Goal: Task Accomplishment & Management: Complete application form

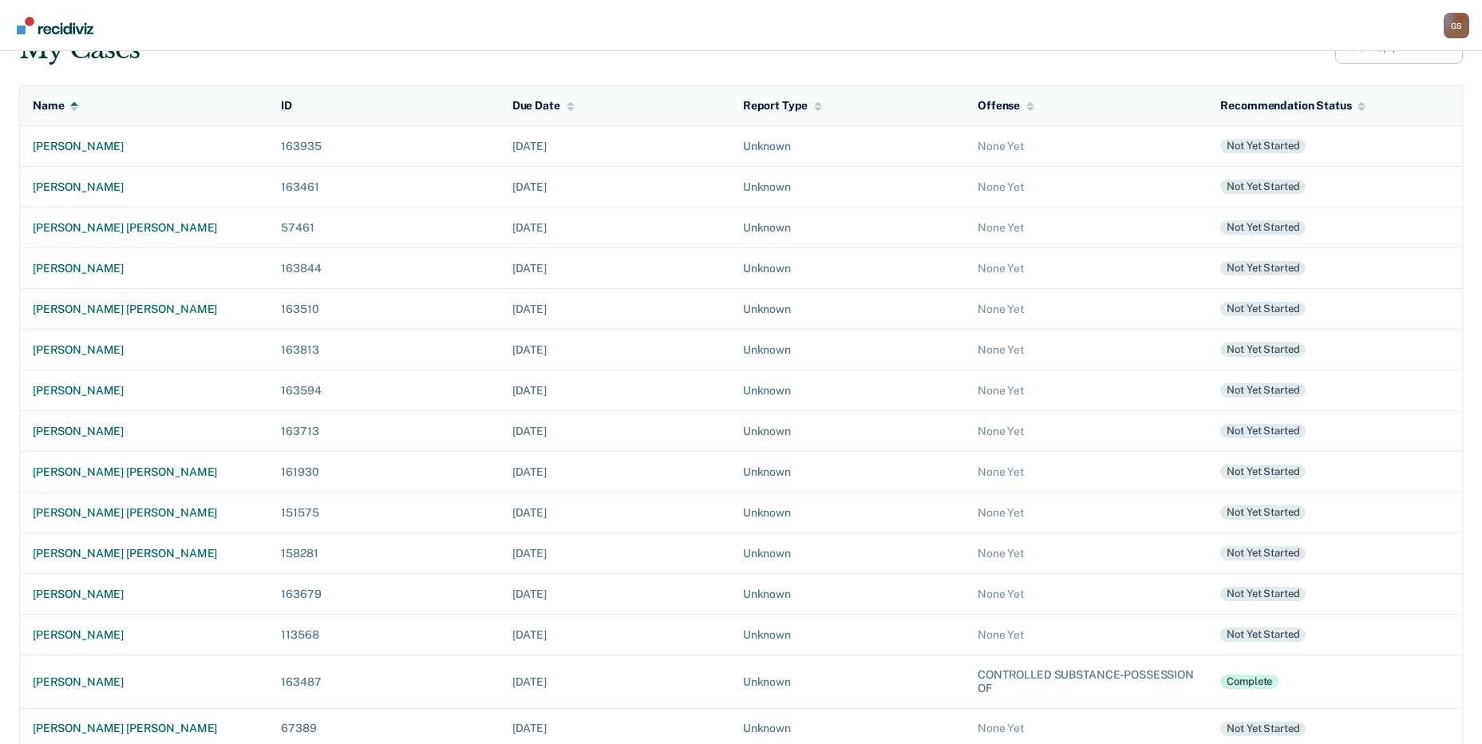
scroll to position [32, 0]
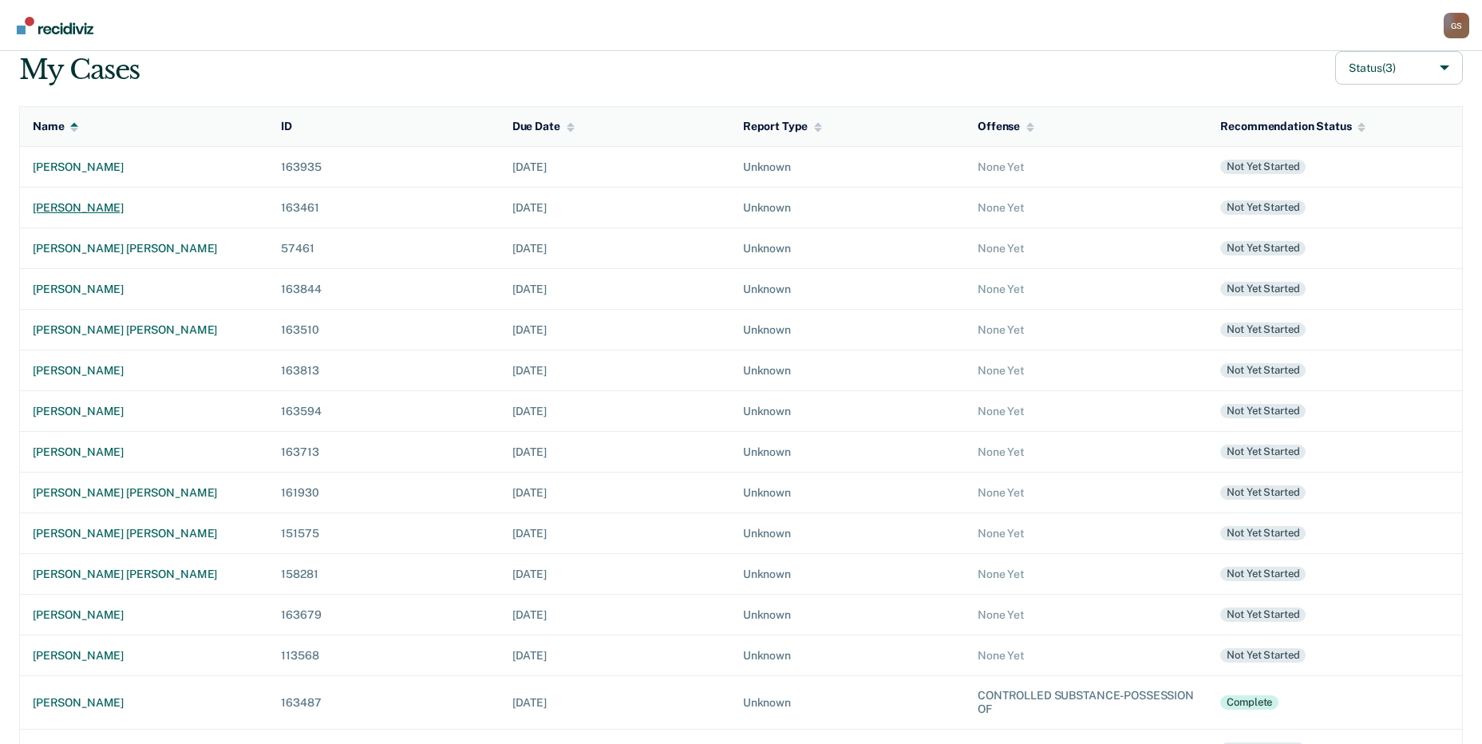
click at [90, 219] on td "[PERSON_NAME]" at bounding box center [144, 208] width 249 height 41
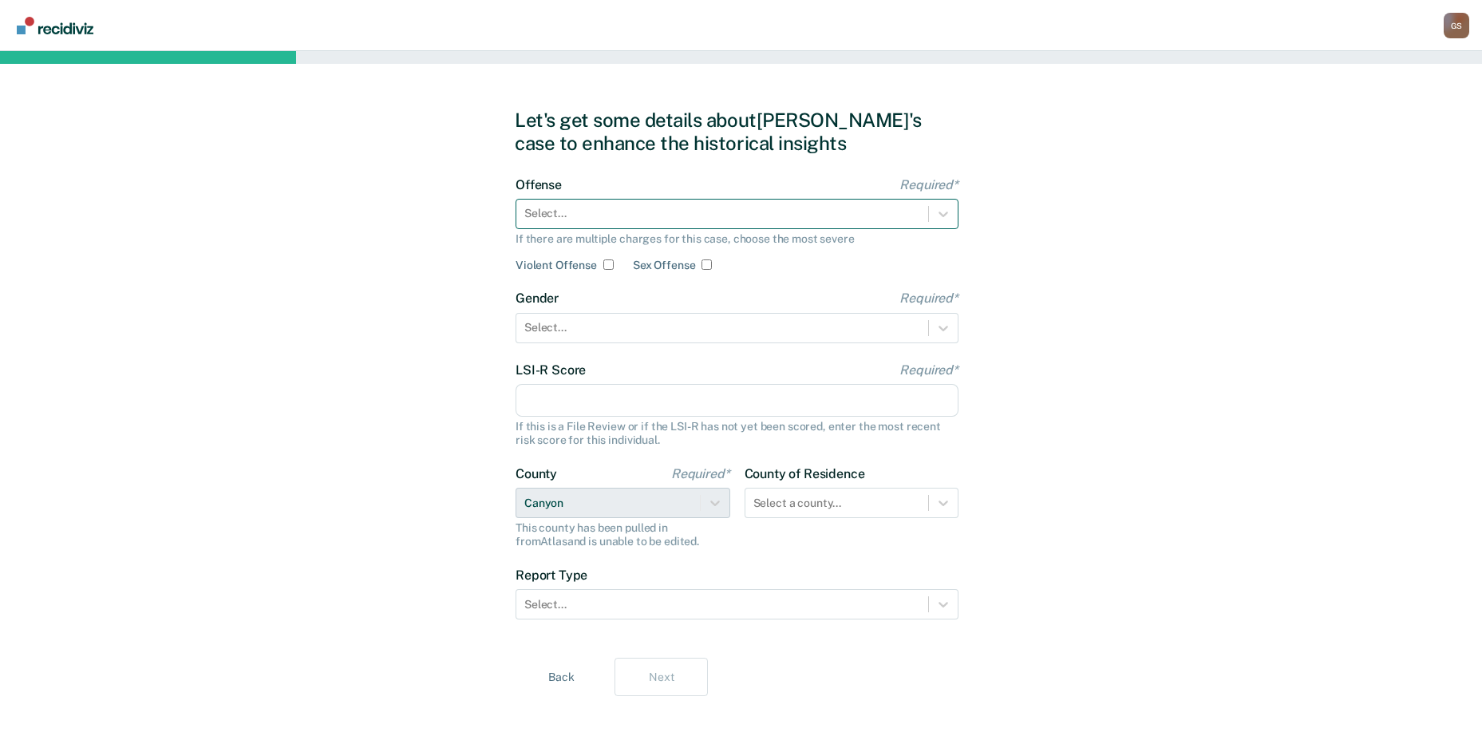
click at [612, 221] on div at bounding box center [722, 213] width 396 height 17
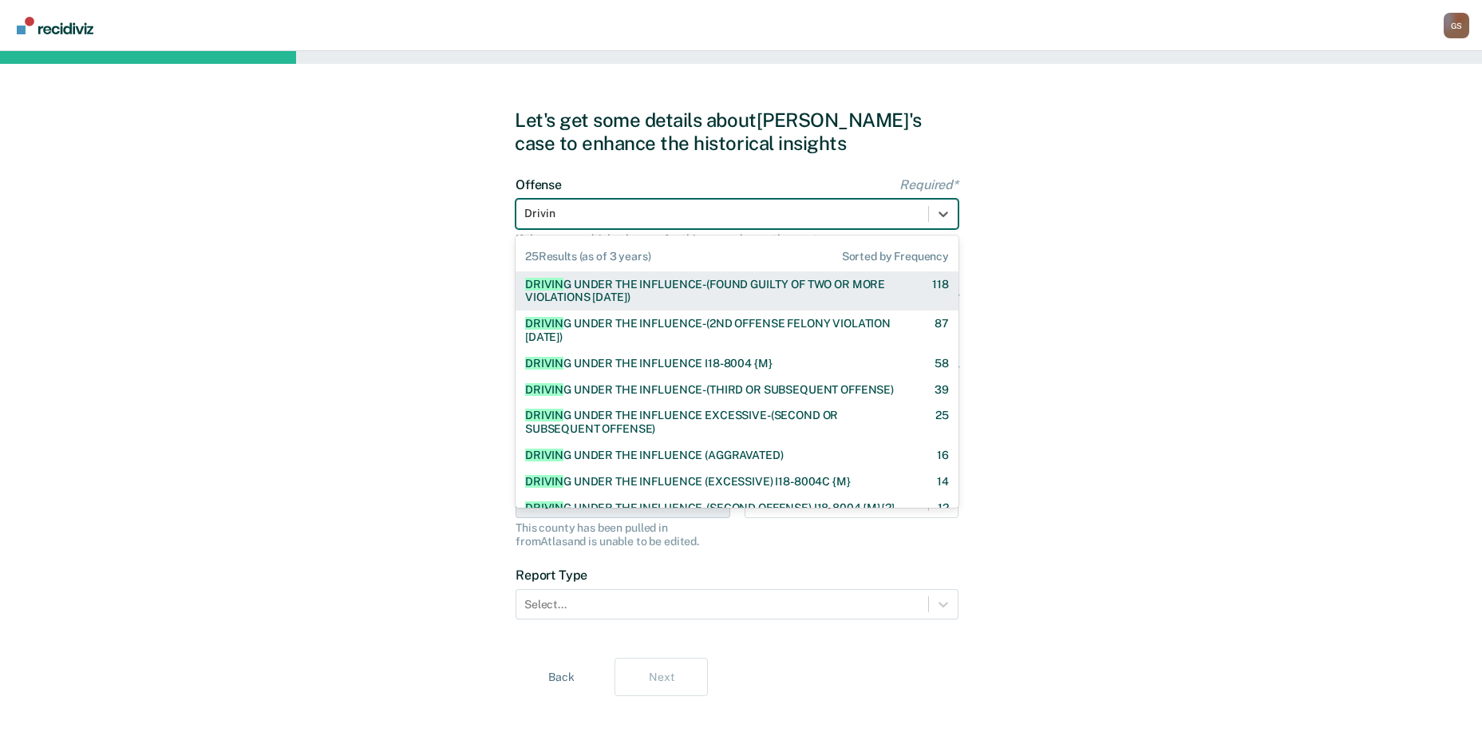
type input "Driving"
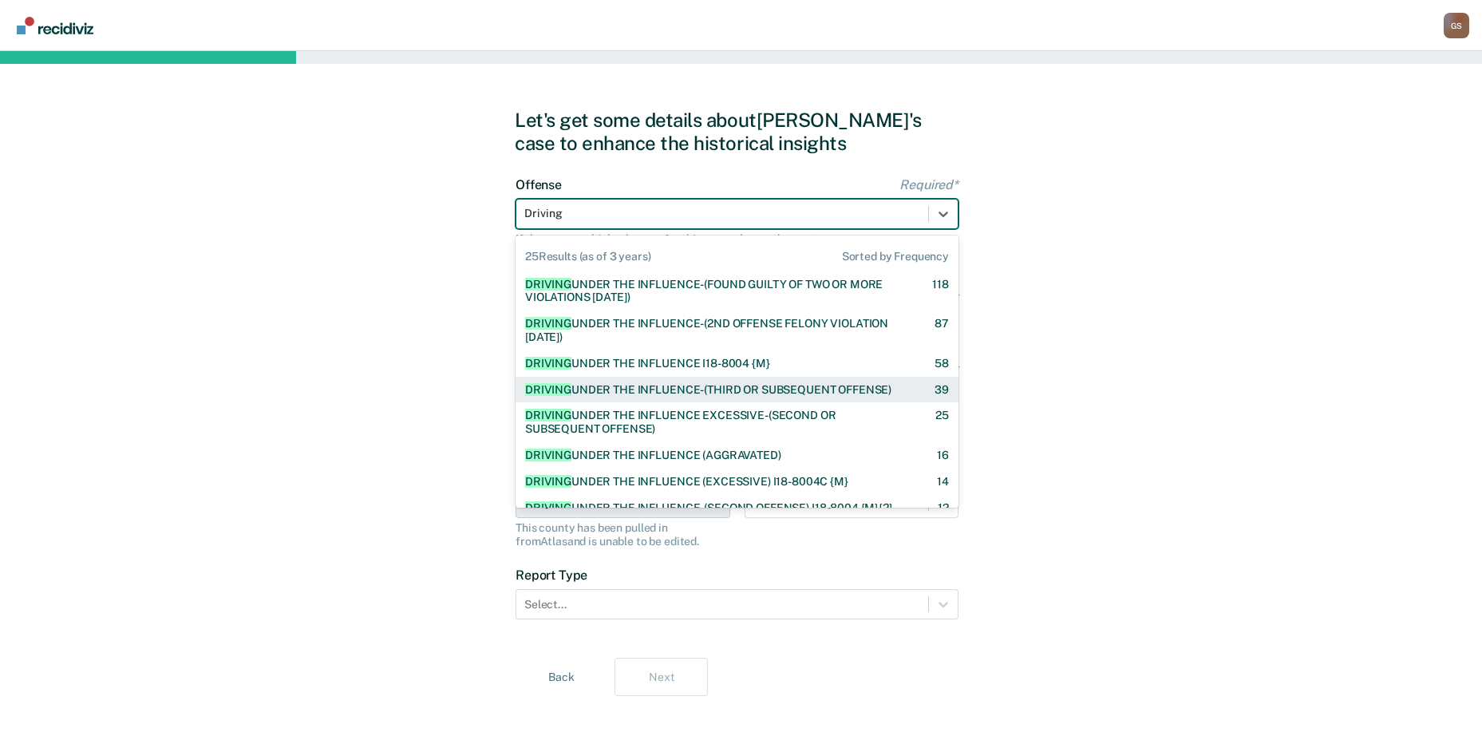
click at [717, 383] on div "DRIVING UNDER THE INFLUENCE-(THIRD OR SUBSEQUENT OFFENSE)" at bounding box center [708, 390] width 366 height 14
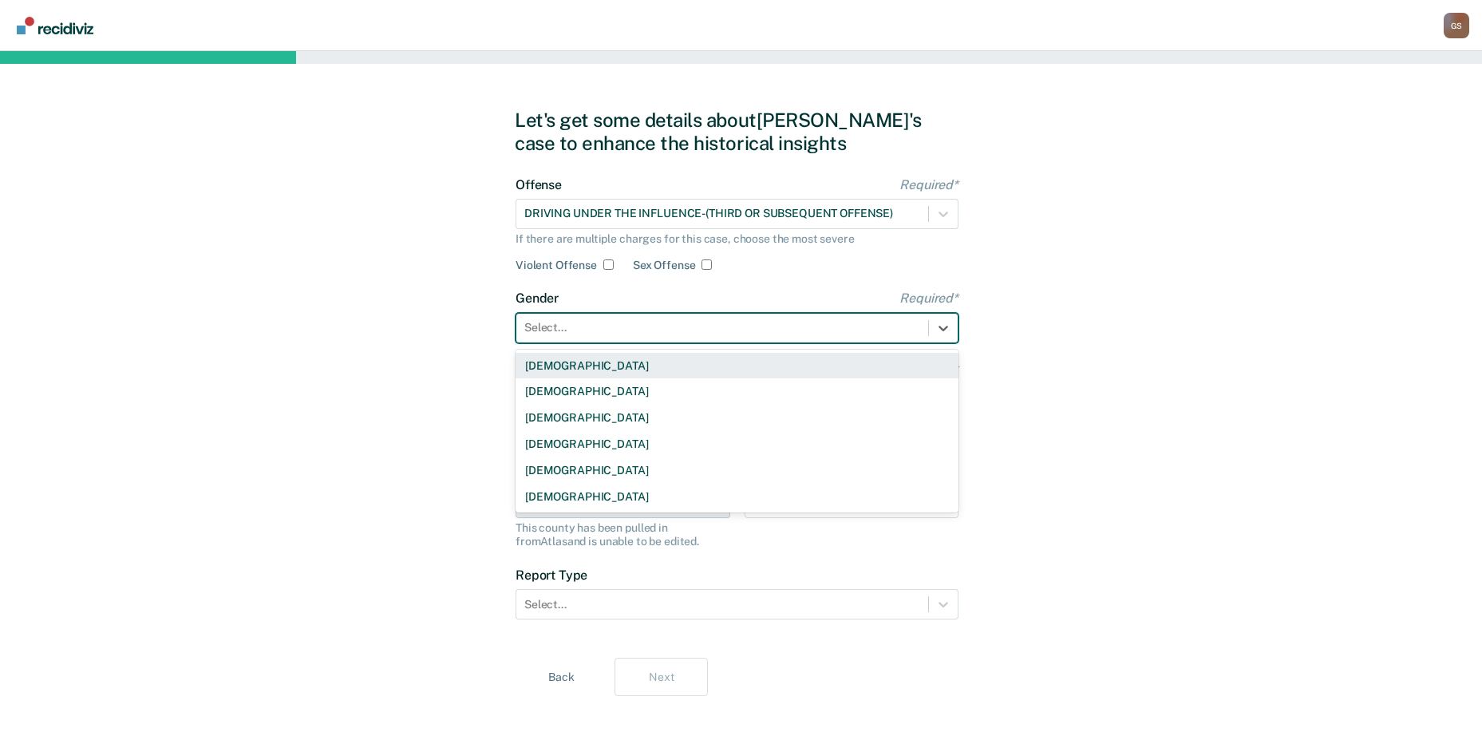
click at [650, 331] on div at bounding box center [722, 327] width 396 height 17
click at [590, 372] on div "[DEMOGRAPHIC_DATA]" at bounding box center [737, 366] width 443 height 26
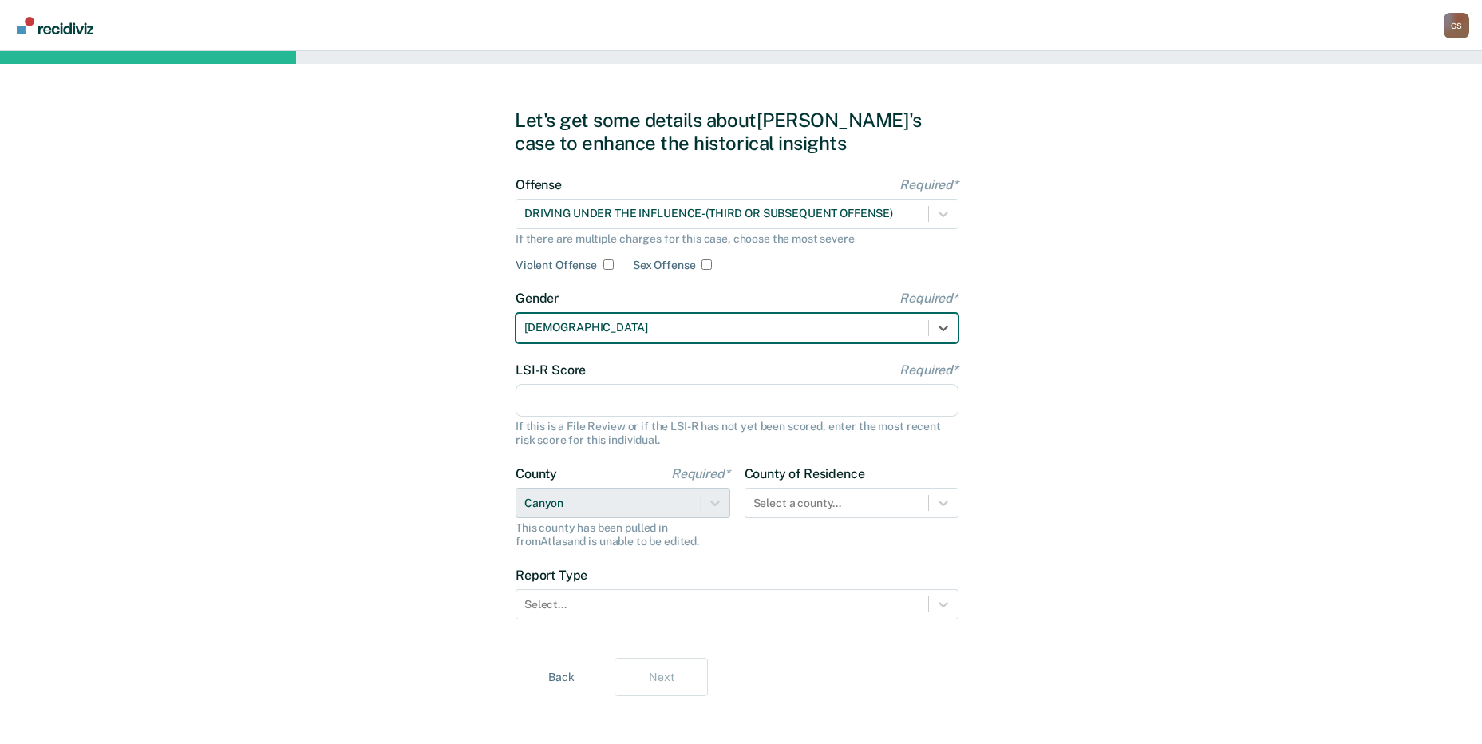
click at [567, 397] on input "LSI-R Score Required*" at bounding box center [737, 401] width 443 height 34
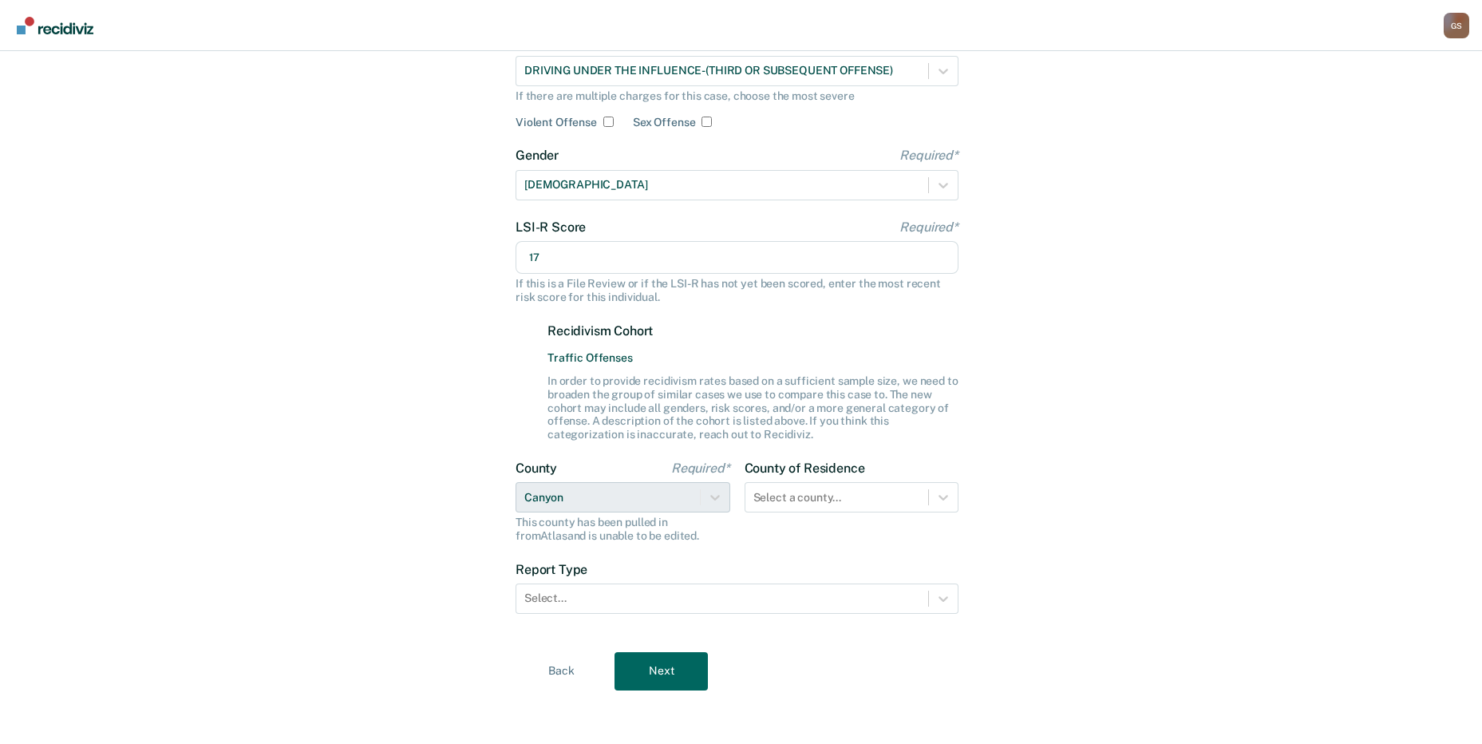
scroll to position [147, 0]
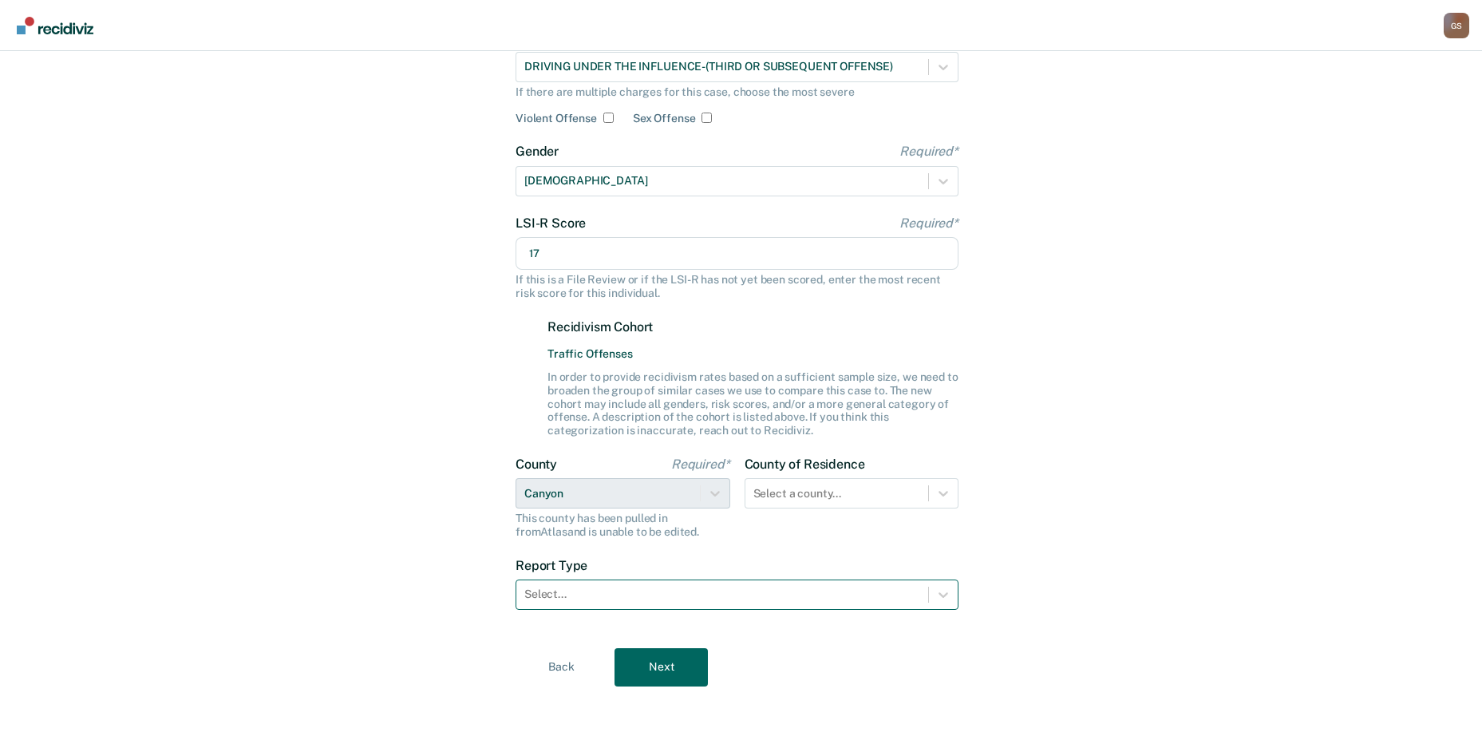
type input "17"
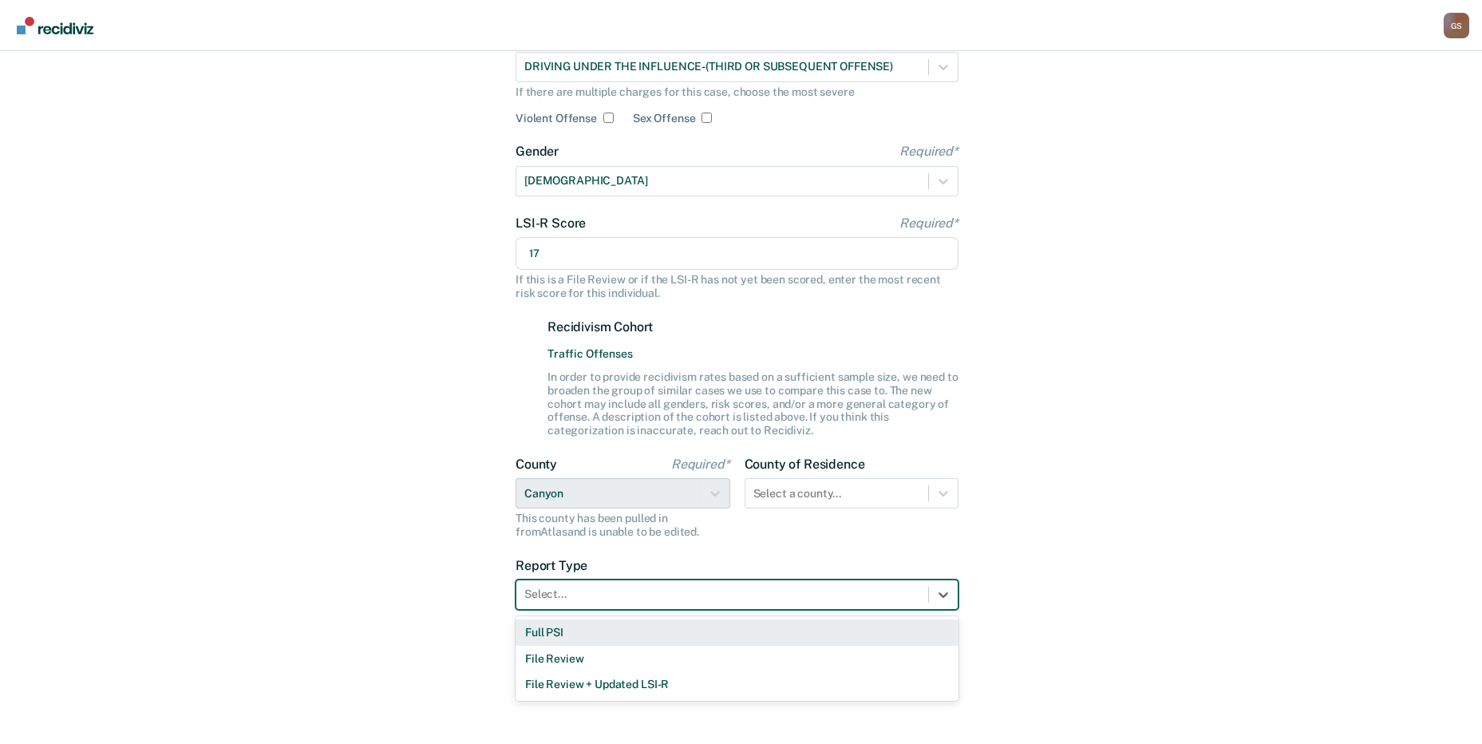
click at [690, 591] on div at bounding box center [722, 594] width 396 height 17
click at [614, 638] on div "Full PSI" at bounding box center [737, 632] width 443 height 26
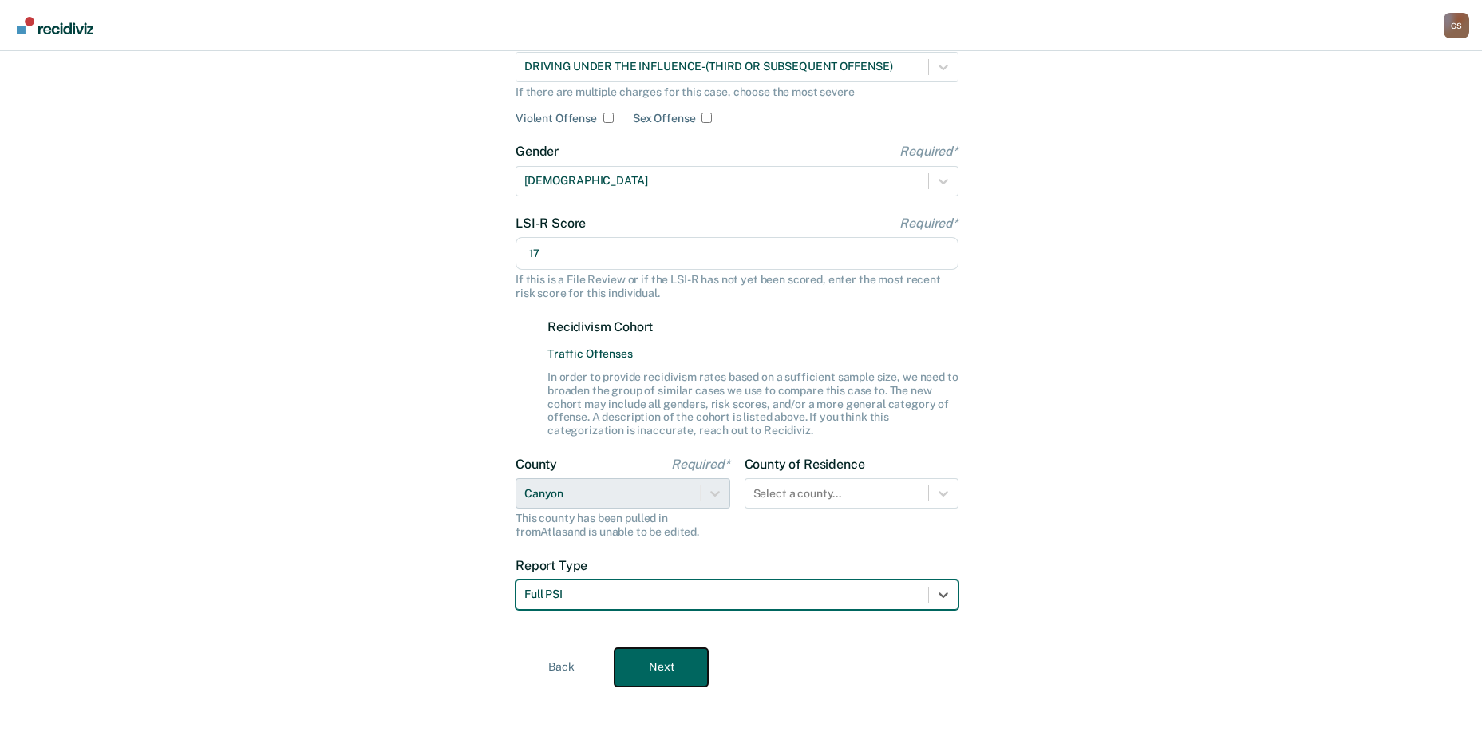
click at [678, 664] on button "Next" at bounding box center [660, 667] width 93 height 38
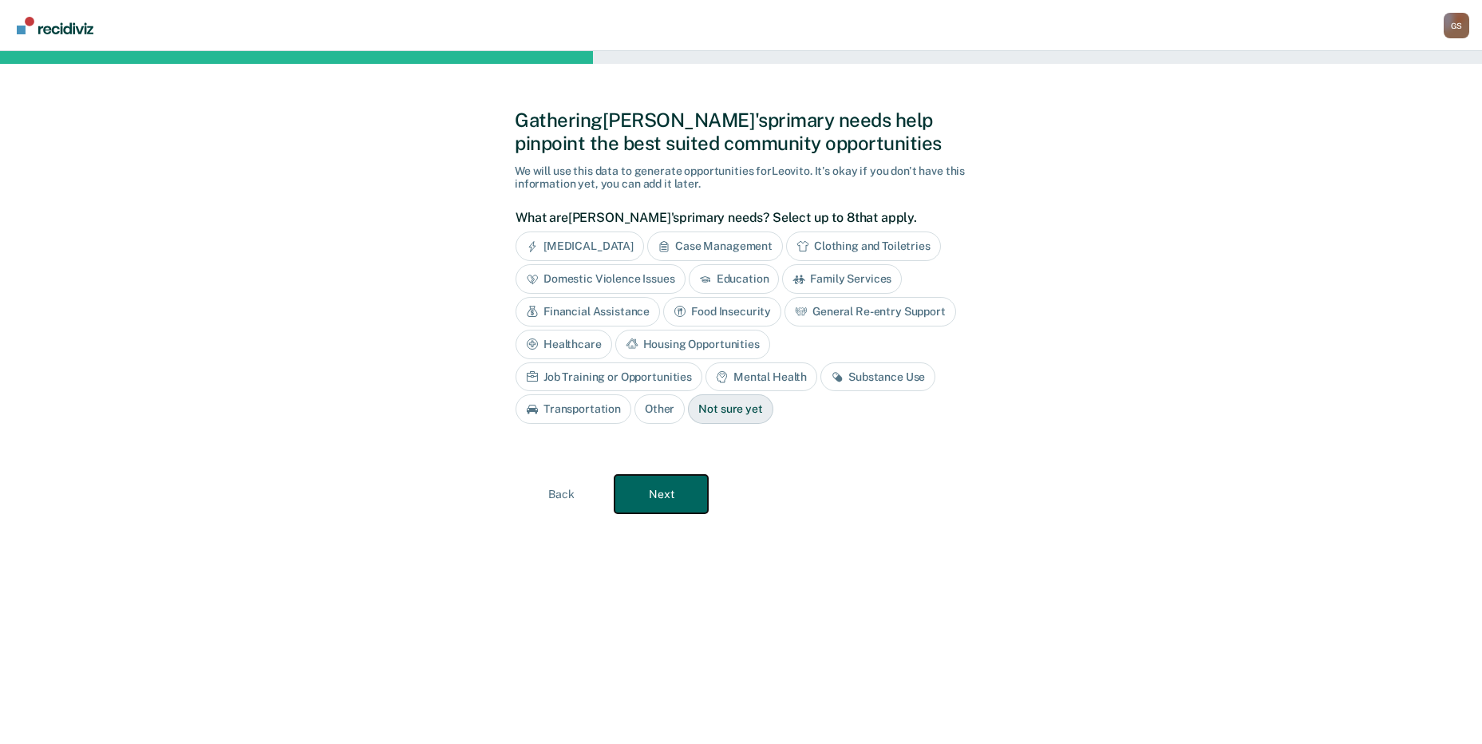
scroll to position [0, 0]
click at [734, 338] on div "Housing Opportunities" at bounding box center [698, 345] width 155 height 30
click at [887, 381] on div "Substance Use" at bounding box center [884, 377] width 115 height 30
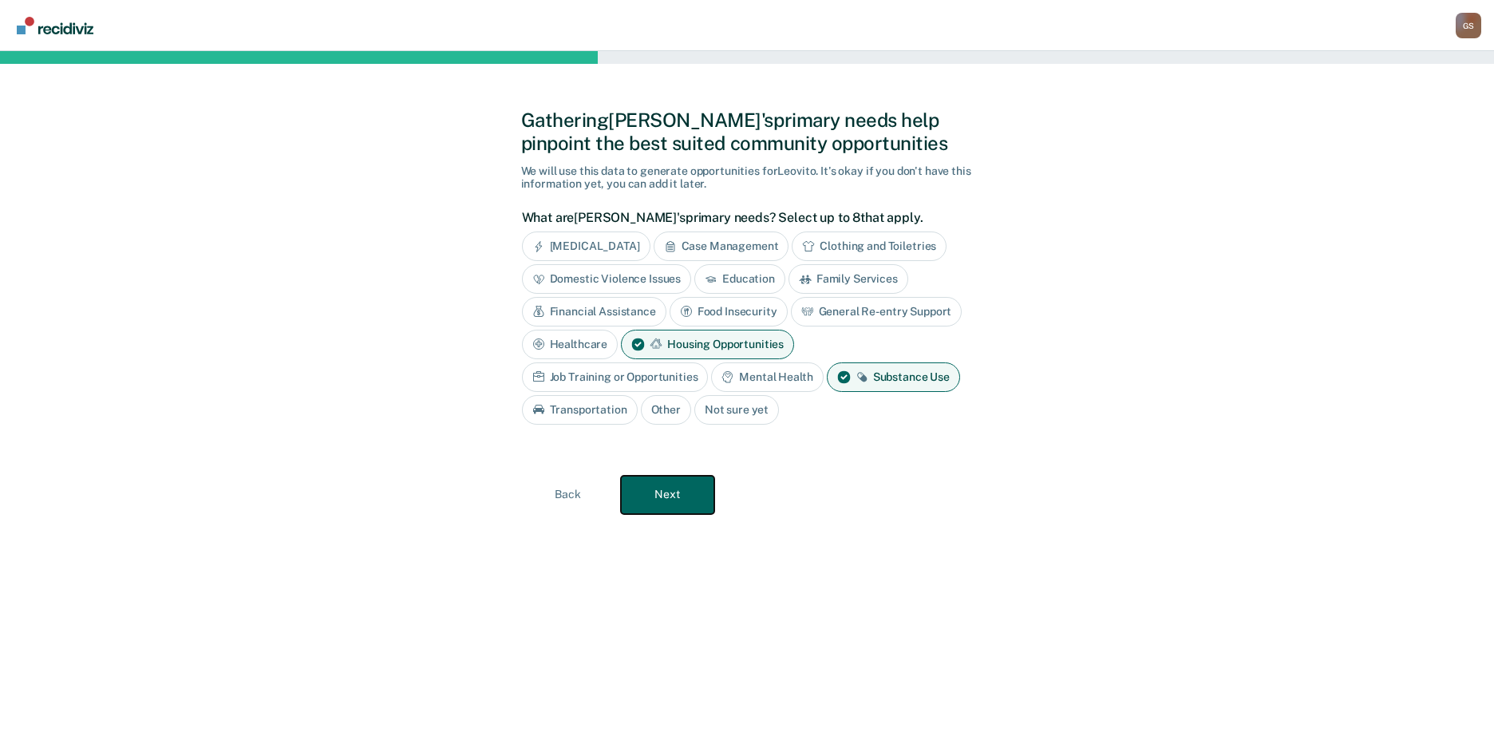
click at [673, 496] on button "Next" at bounding box center [667, 495] width 93 height 38
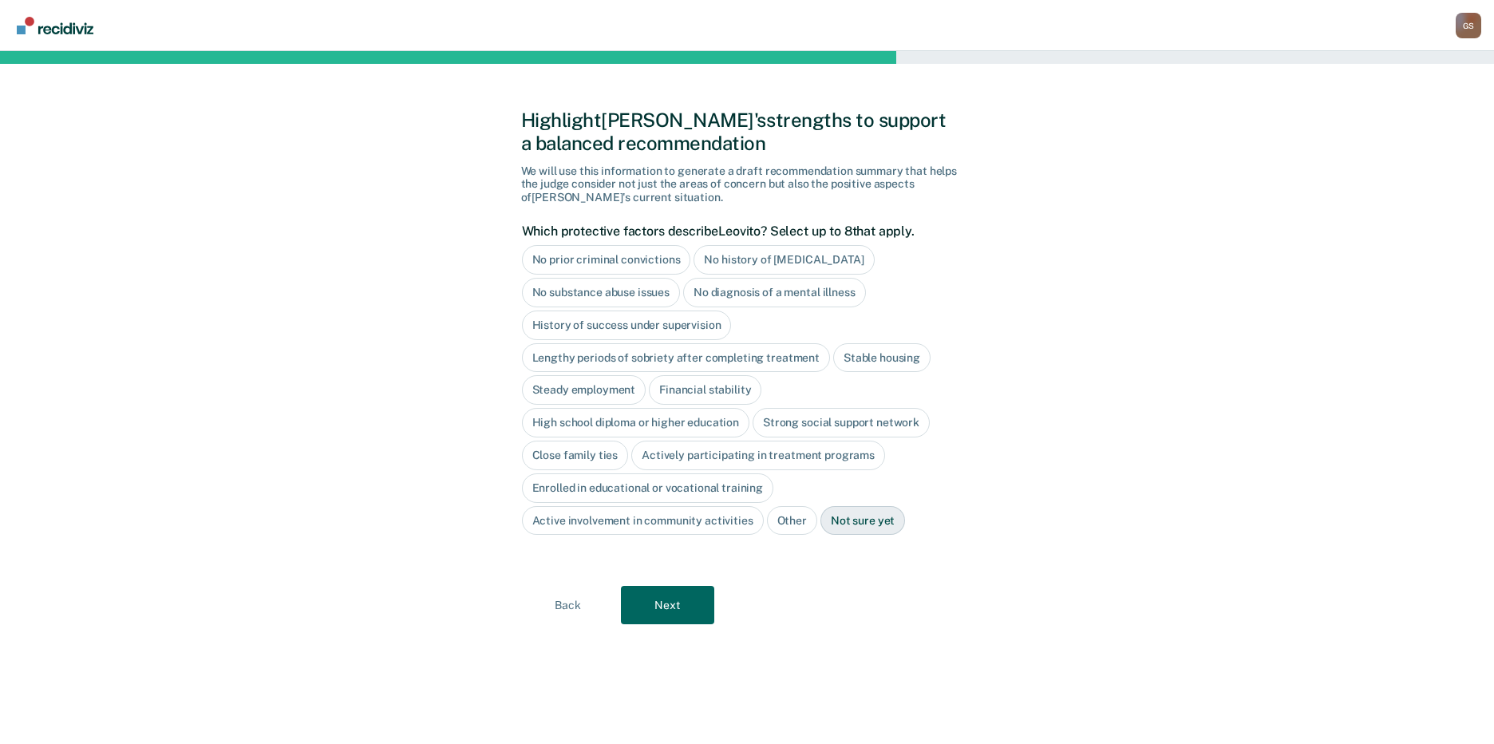
click at [780, 296] on div "No diagnosis of a mental illness" at bounding box center [774, 293] width 183 height 30
click at [683, 326] on div "History of success under supervision" at bounding box center [627, 325] width 210 height 30
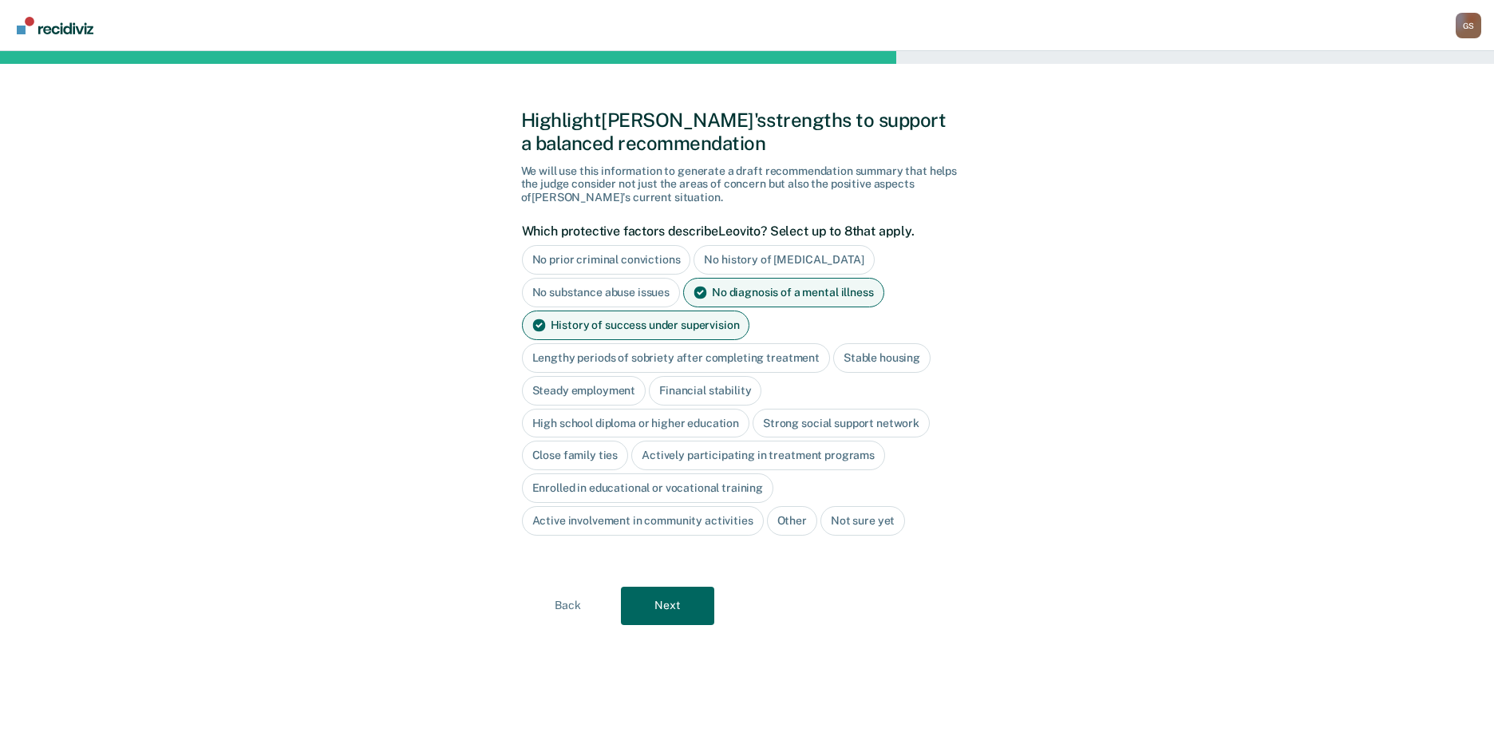
click at [589, 401] on div "Steady employment" at bounding box center [584, 391] width 124 height 30
click at [749, 399] on div "Financial stability" at bounding box center [723, 391] width 113 height 30
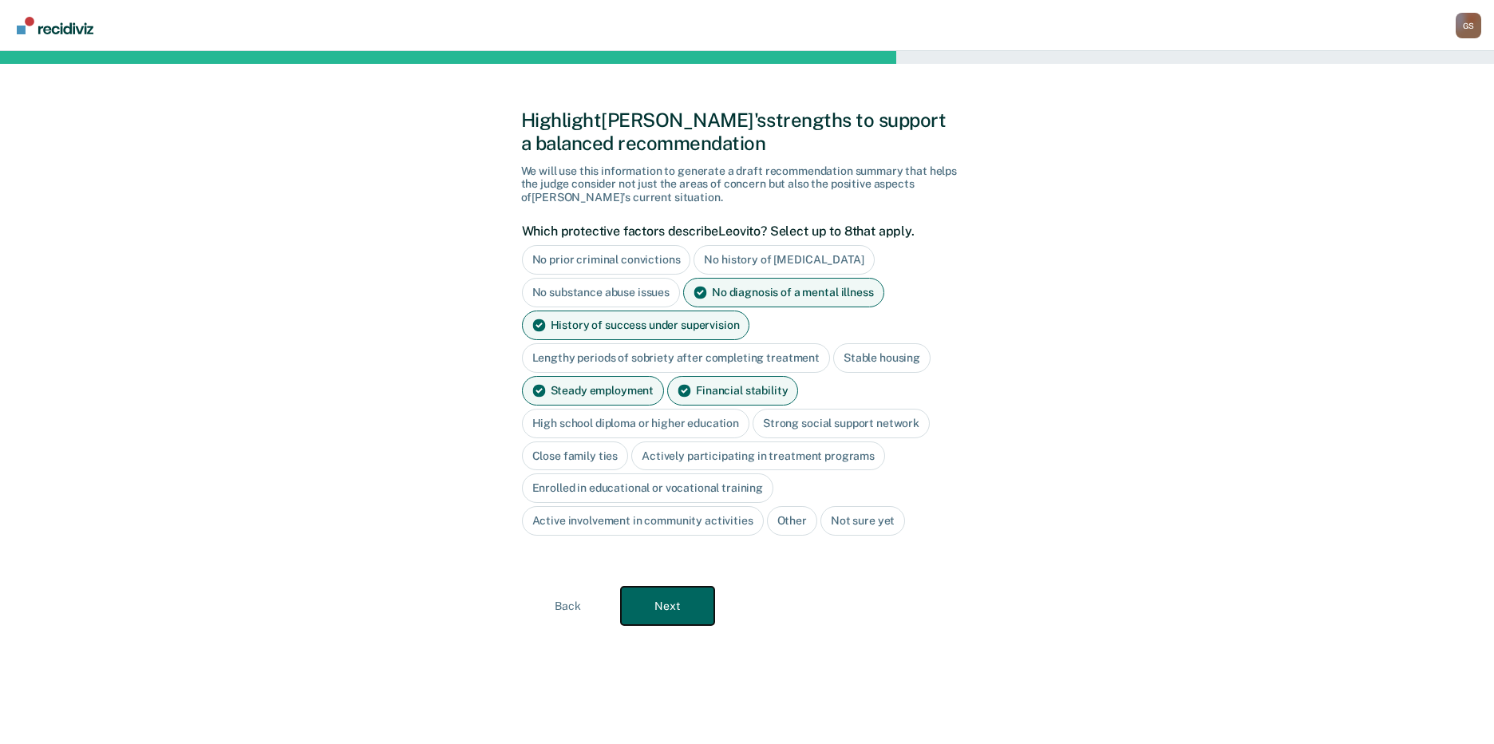
click at [679, 614] on button "Next" at bounding box center [667, 606] width 93 height 38
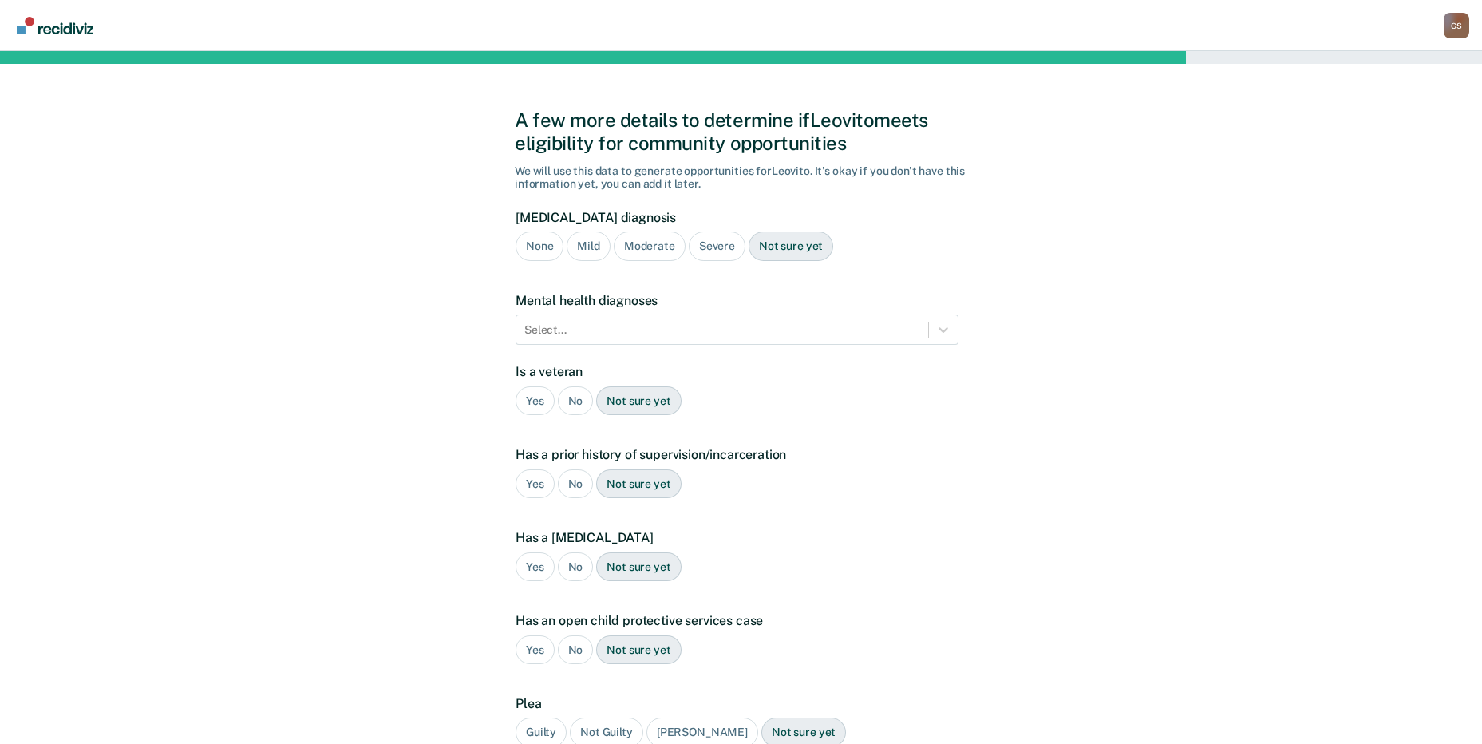
click at [717, 240] on div "Severe" at bounding box center [717, 246] width 57 height 30
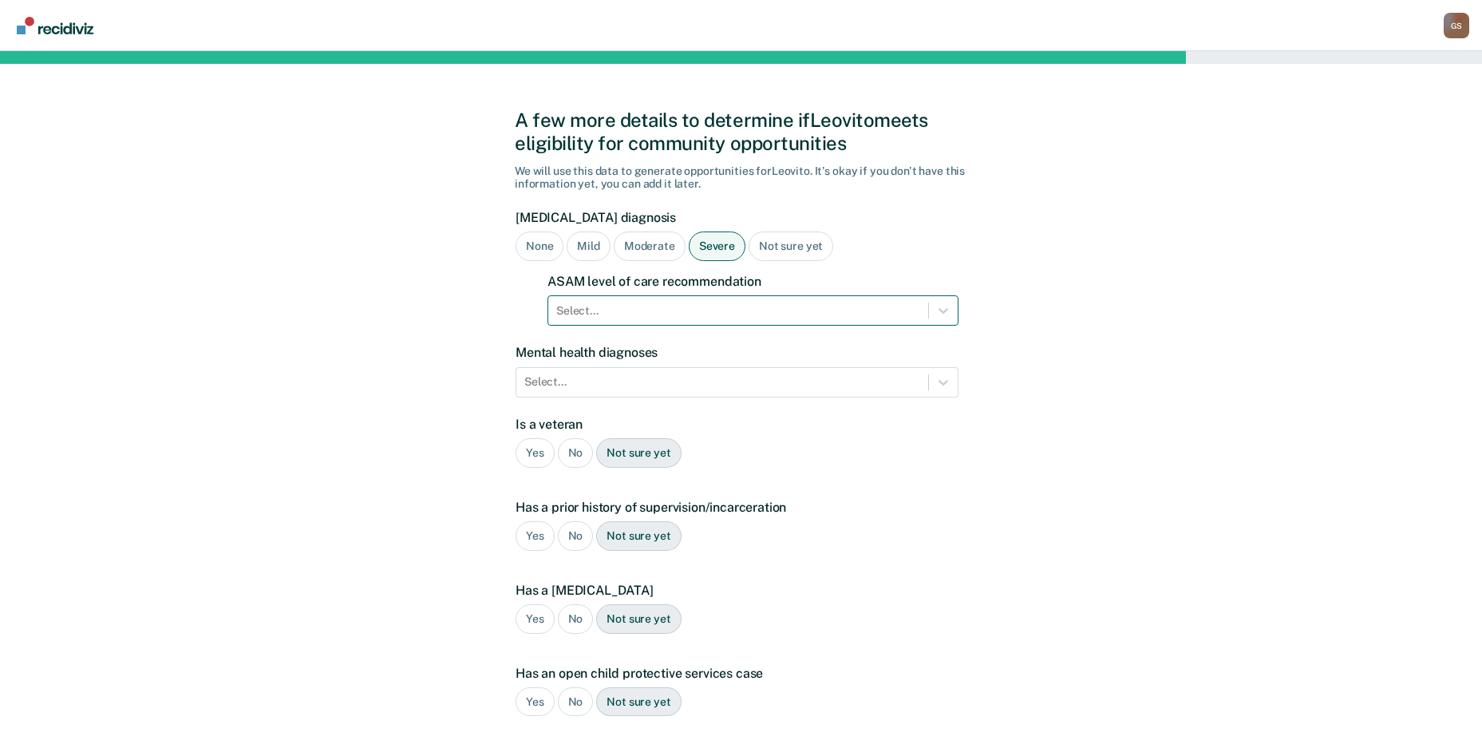
click at [680, 299] on div "Select..." at bounding box center [738, 310] width 380 height 23
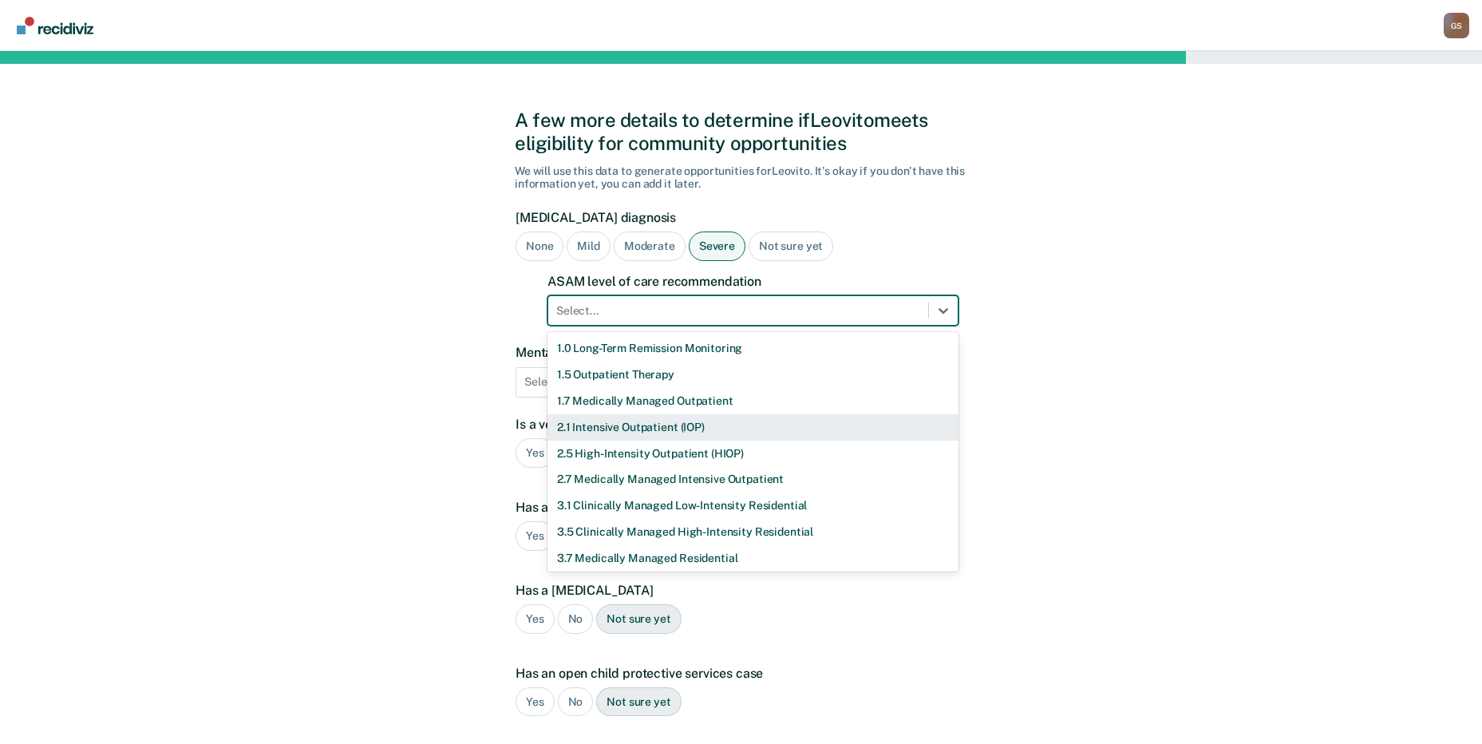
click at [617, 429] on div "2.1 Intensive Outpatient (IOP)" at bounding box center [752, 427] width 411 height 26
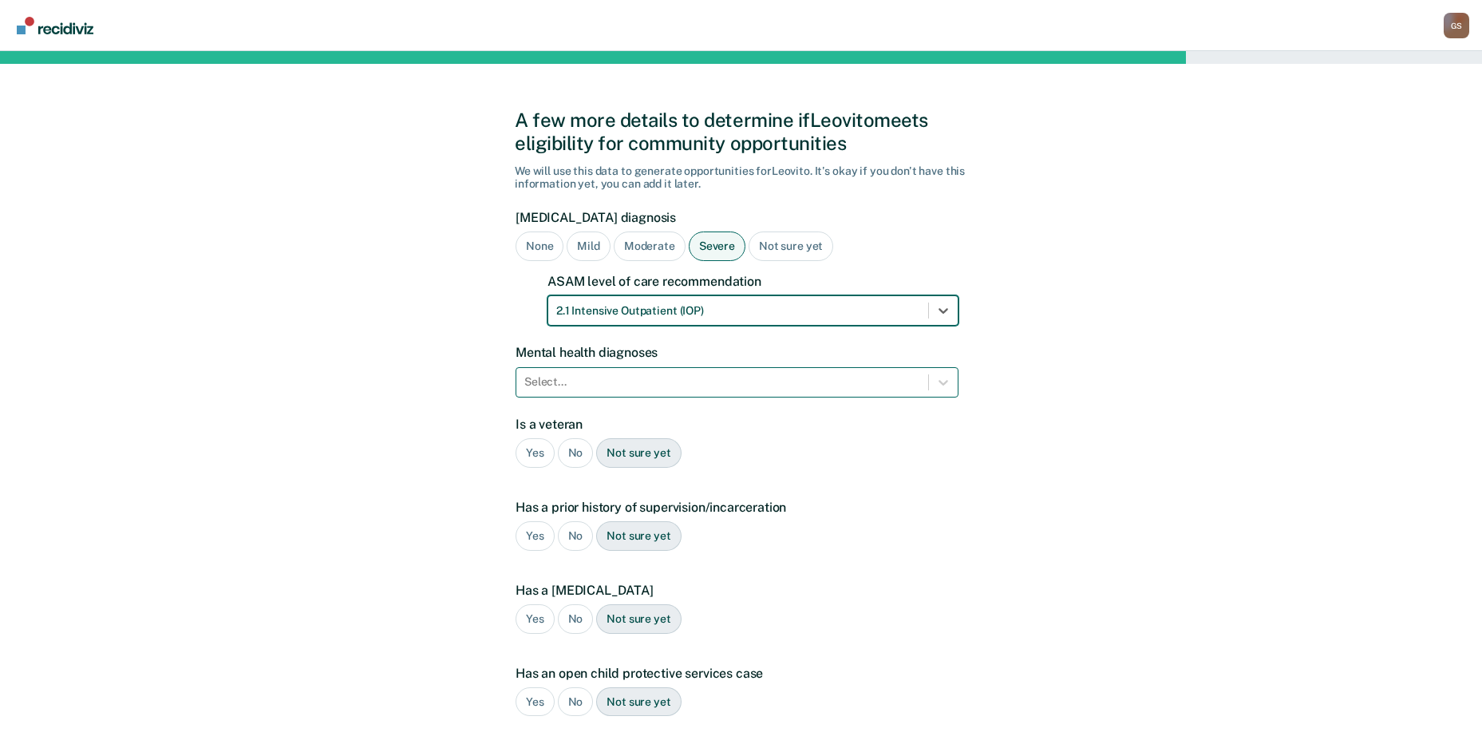
click at [594, 383] on div at bounding box center [722, 381] width 396 height 17
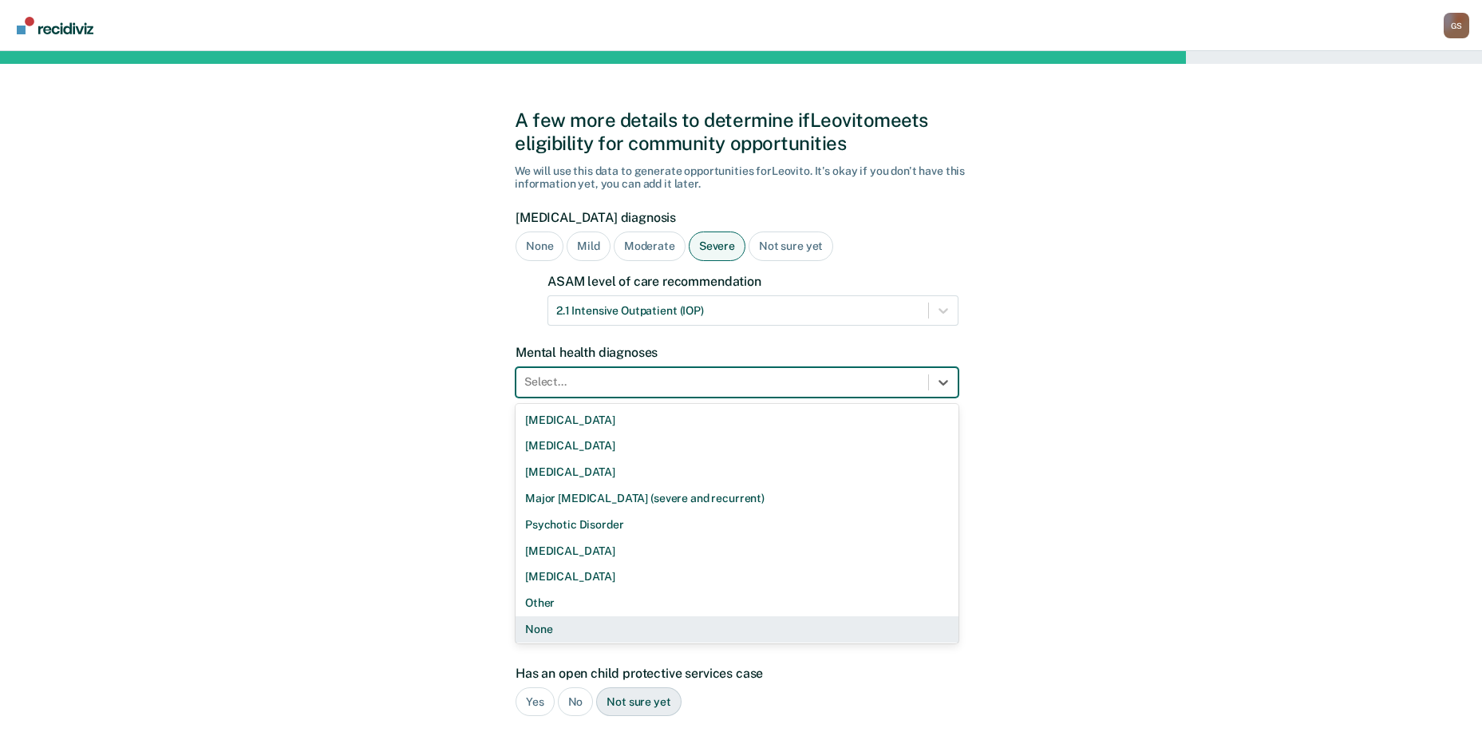
click at [574, 621] on div "None" at bounding box center [737, 629] width 443 height 26
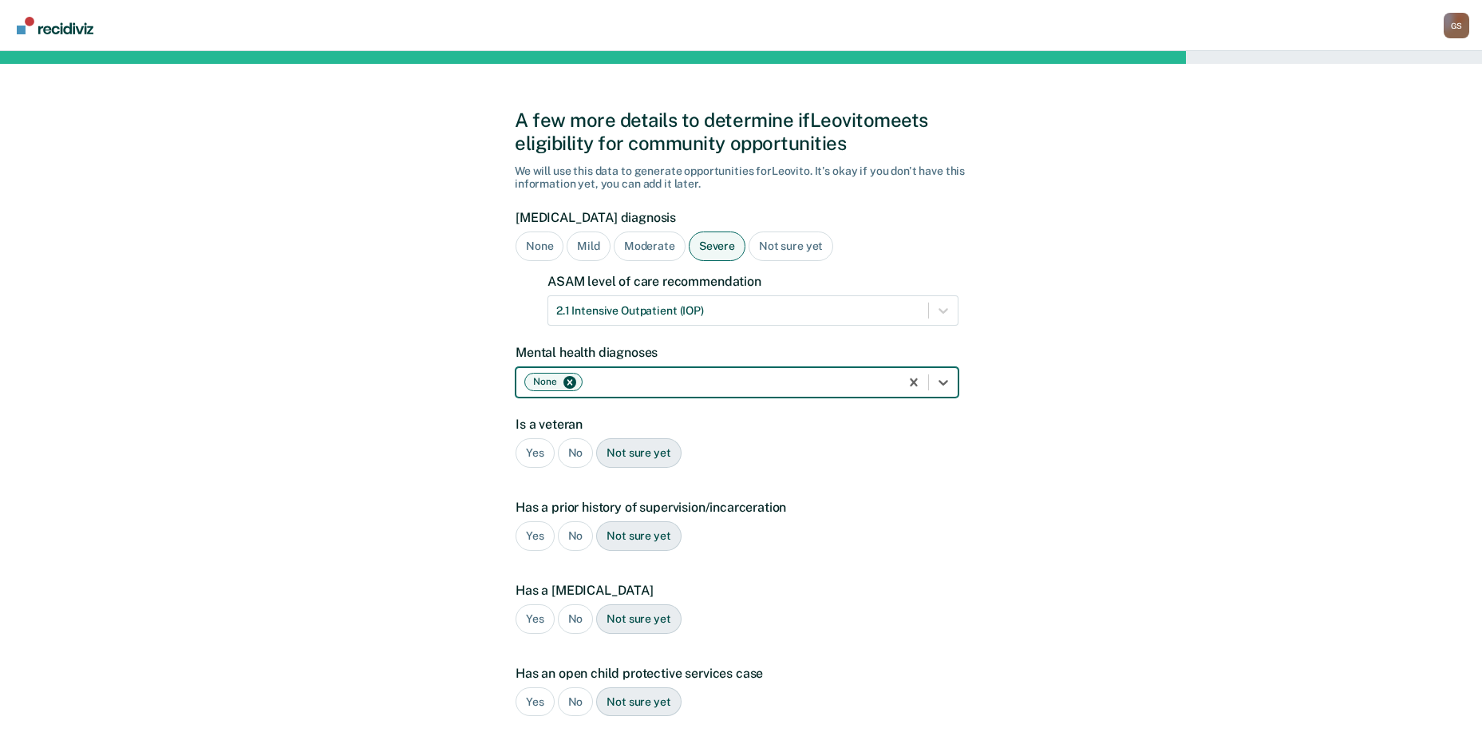
click at [576, 465] on div "No" at bounding box center [576, 453] width 36 height 30
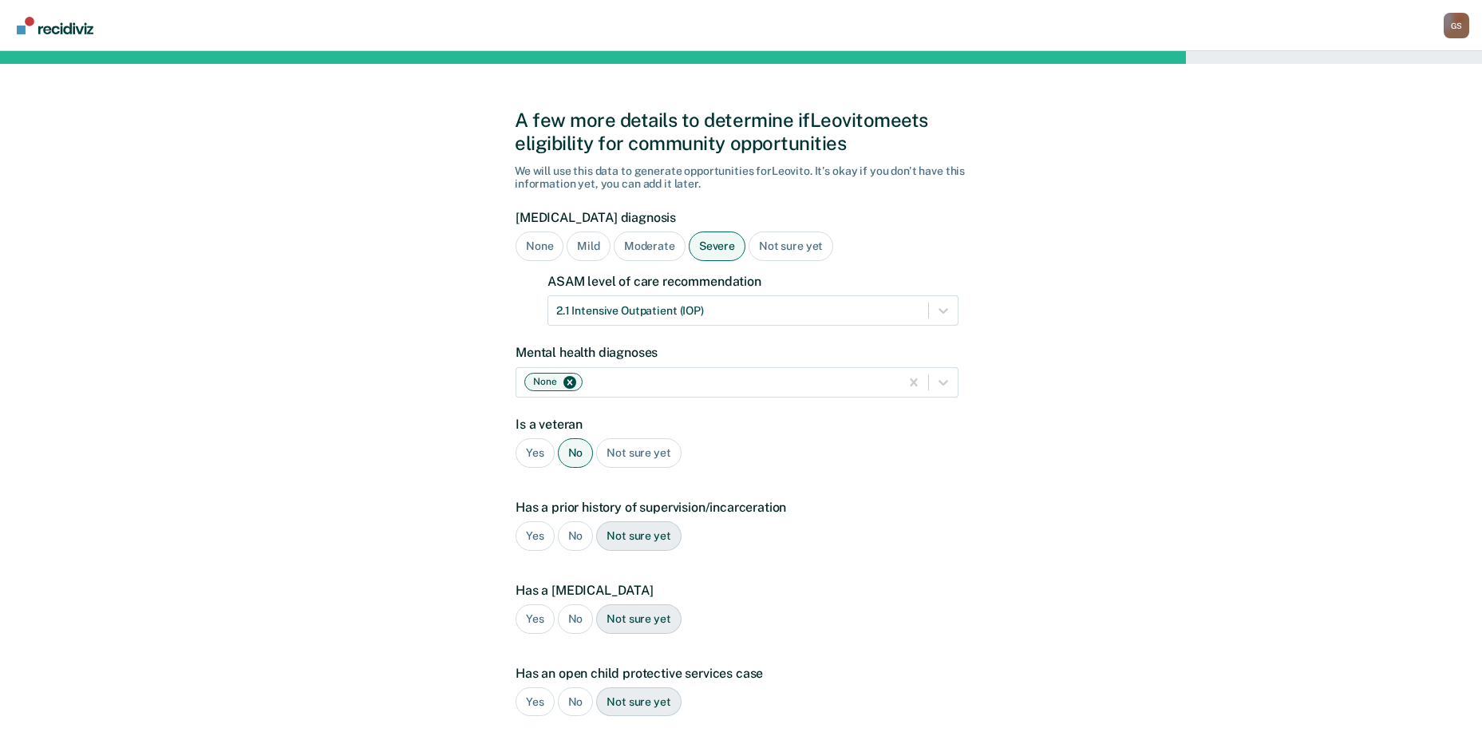
click at [531, 538] on div "Yes" at bounding box center [535, 536] width 39 height 30
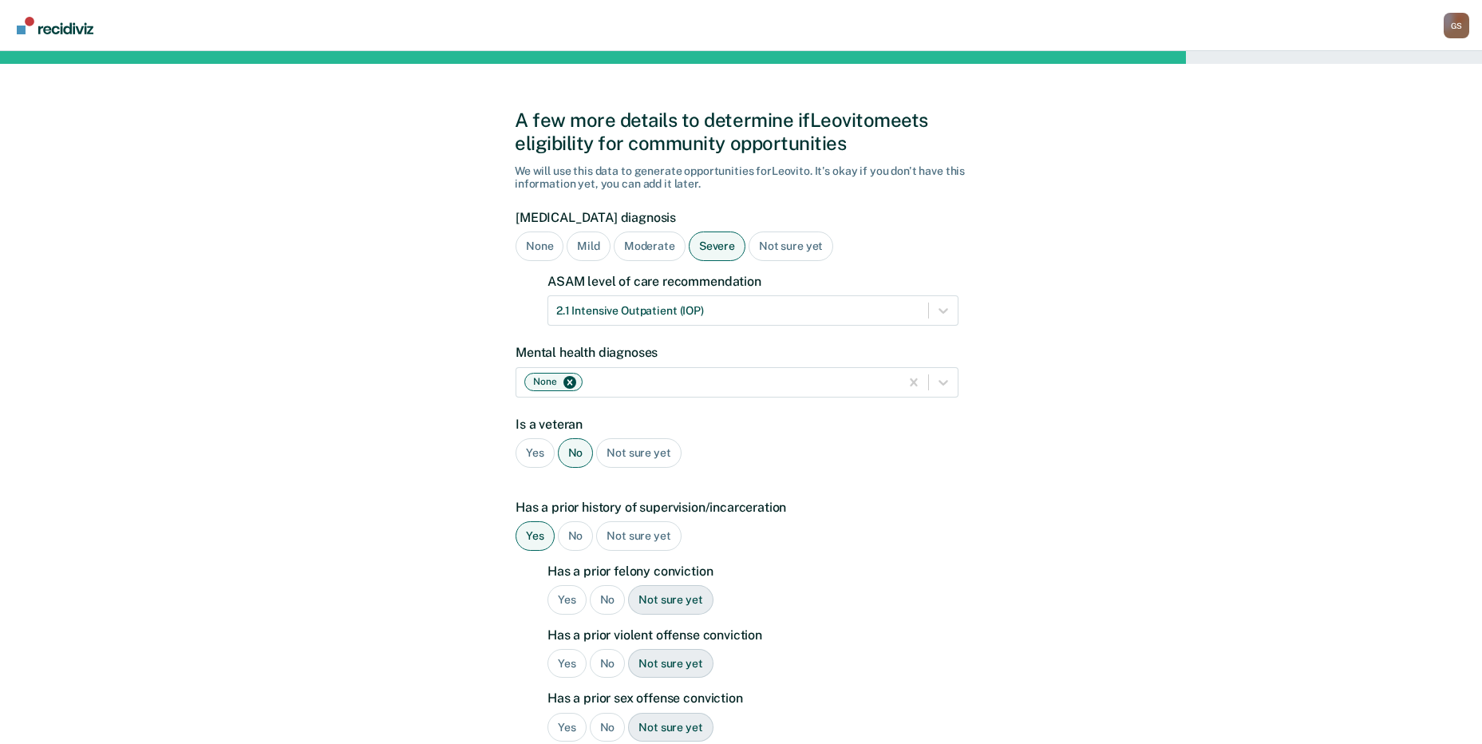
click at [618, 599] on div "No" at bounding box center [608, 600] width 36 height 30
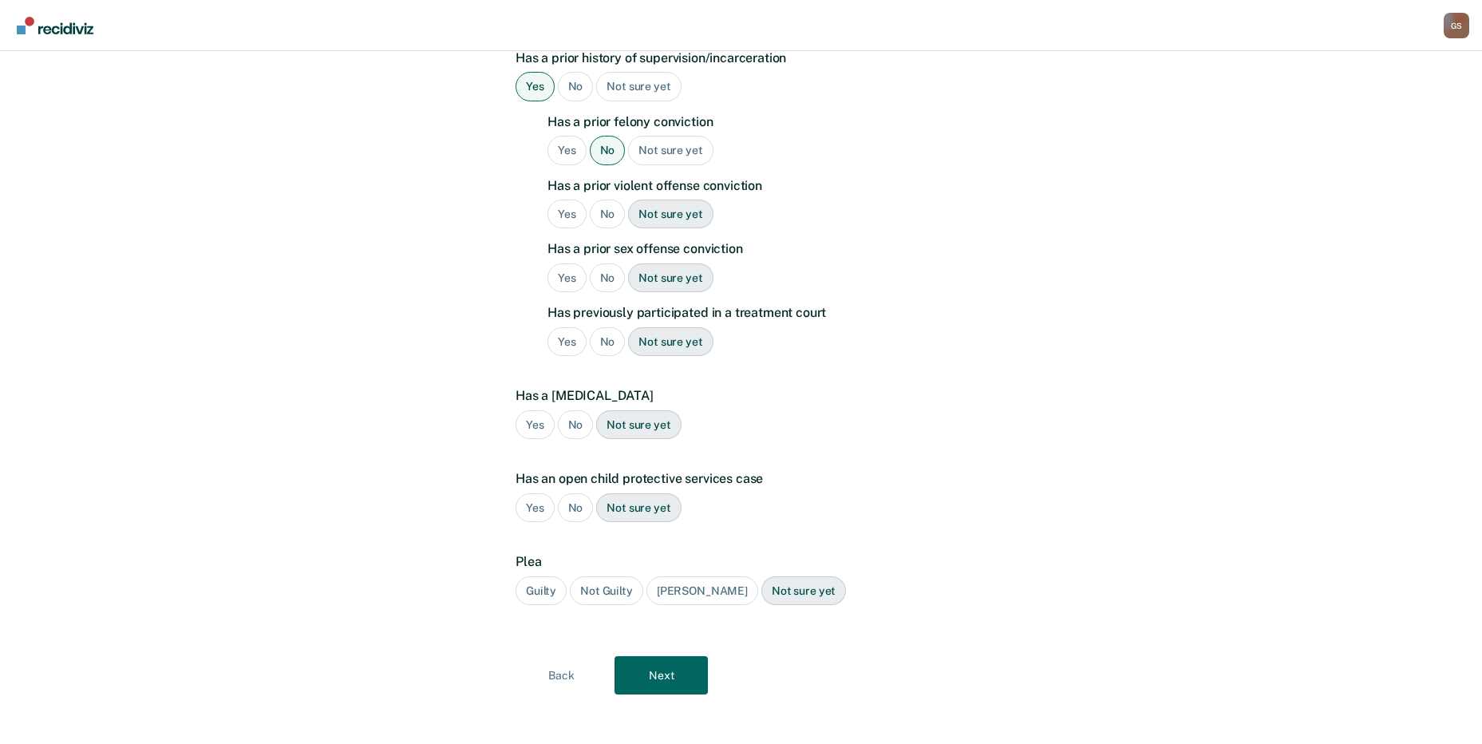
scroll to position [457, 0]
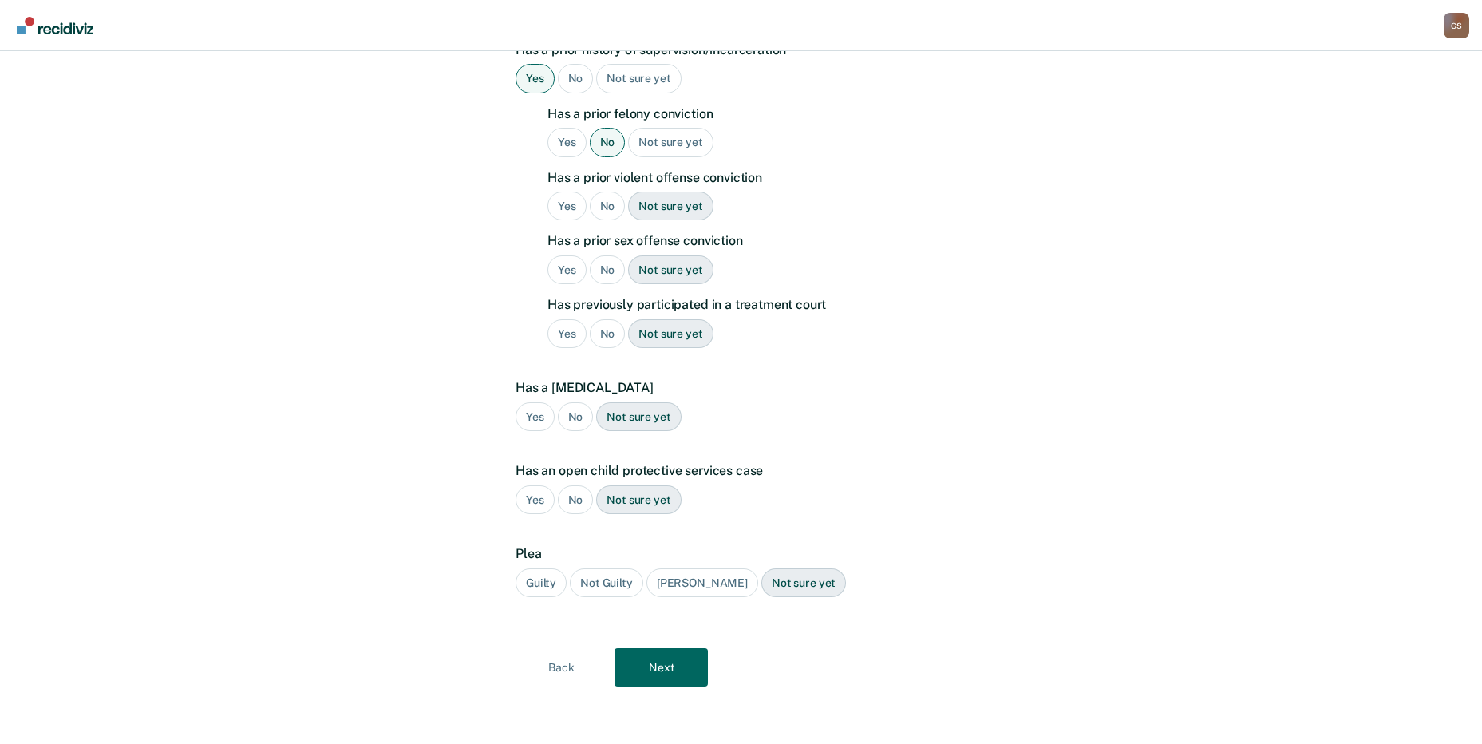
click at [616, 202] on div "No" at bounding box center [608, 207] width 36 height 30
click at [602, 271] on div "No" at bounding box center [608, 270] width 36 height 30
click at [606, 340] on div "No" at bounding box center [608, 334] width 36 height 30
click at [571, 421] on div "No" at bounding box center [576, 417] width 36 height 30
click at [575, 505] on div "No" at bounding box center [576, 500] width 36 height 30
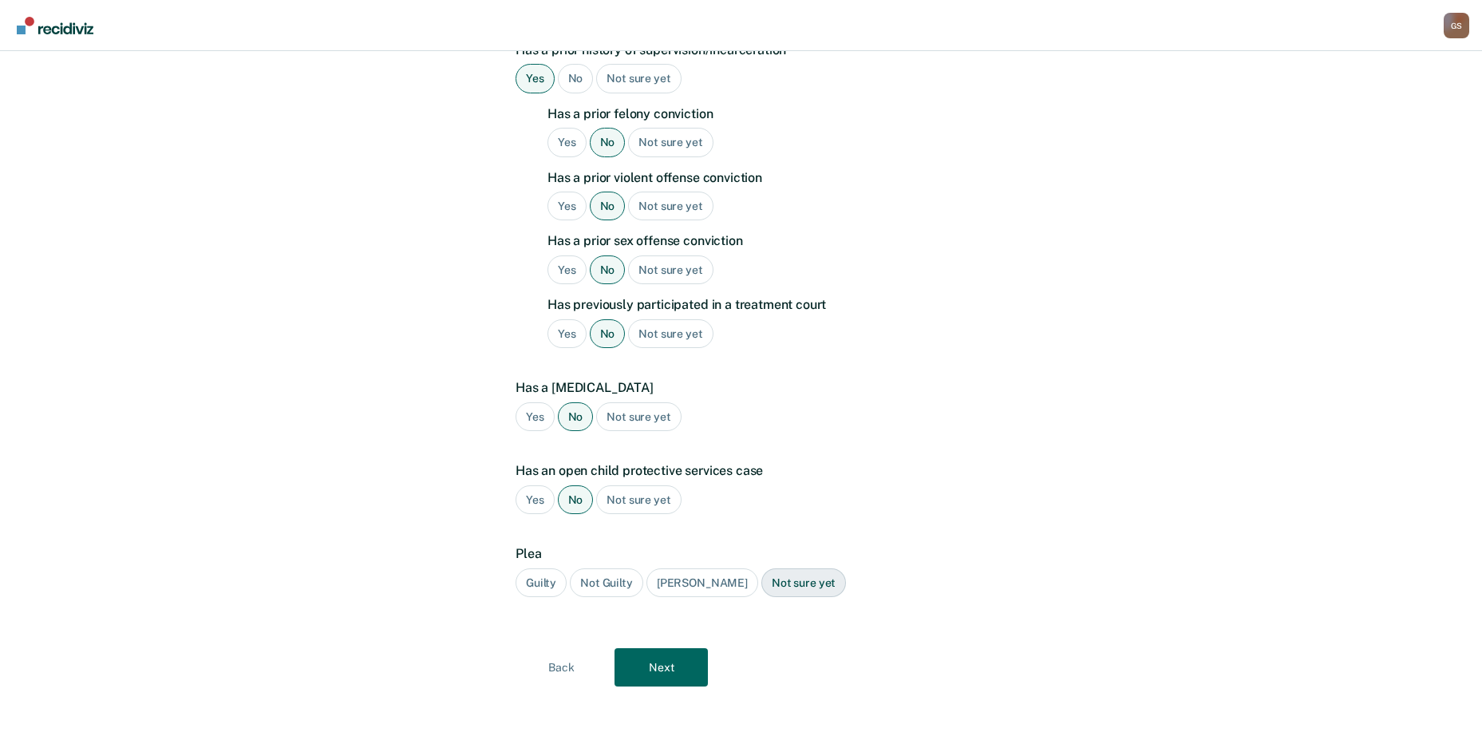
click at [551, 579] on div "Guilty" at bounding box center [541, 583] width 51 height 30
click at [674, 678] on button "Next" at bounding box center [660, 667] width 93 height 38
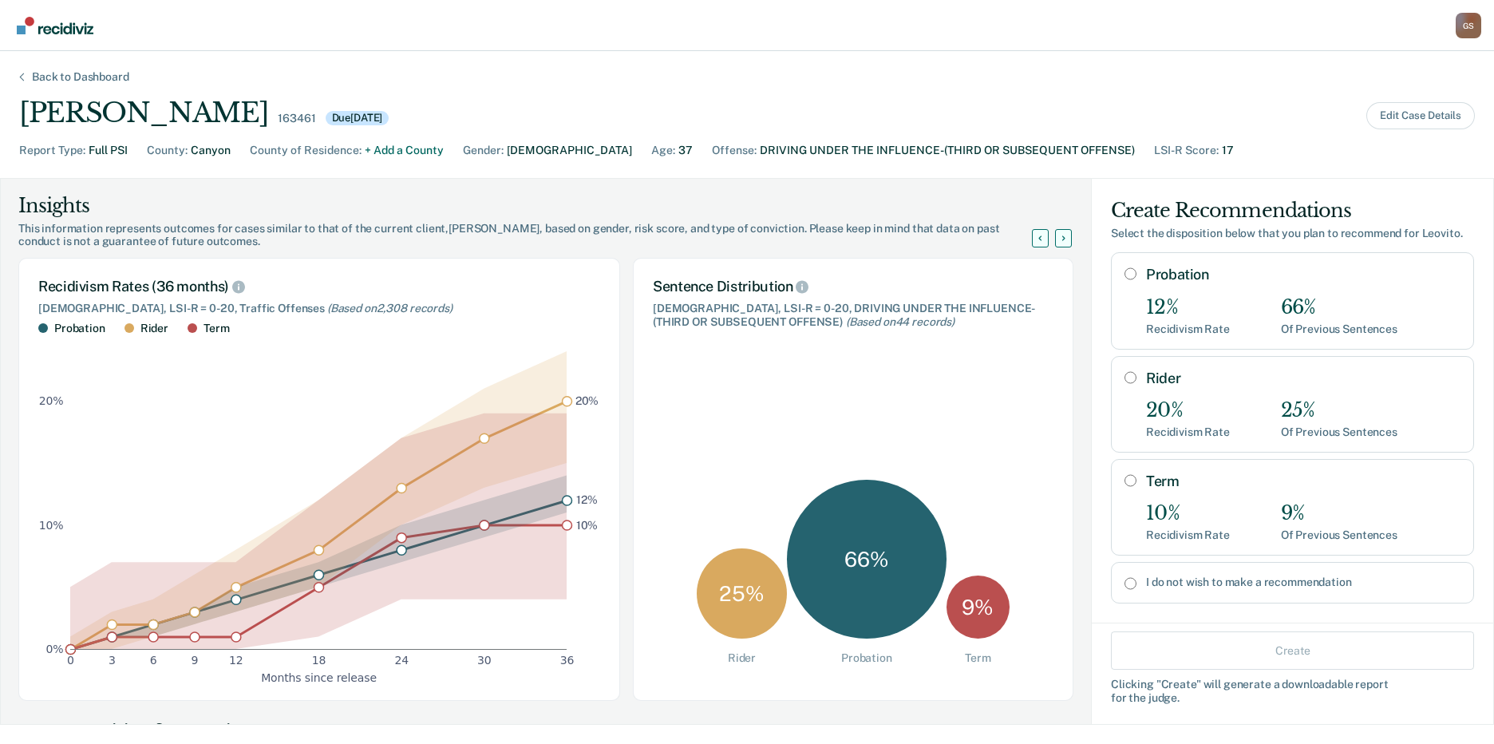
click at [1172, 307] on div "12%" at bounding box center [1188, 307] width 84 height 23
radio input "true"
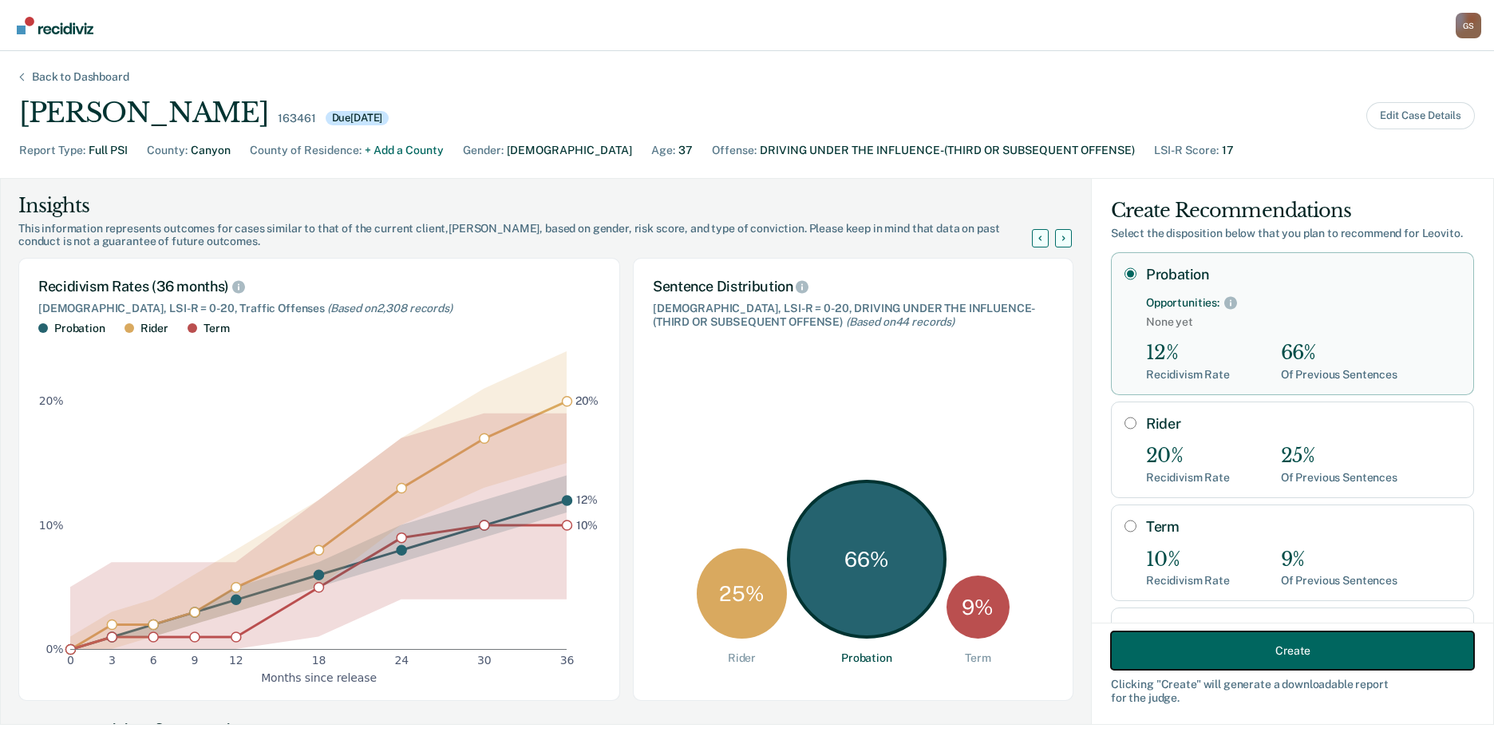
click at [1166, 649] on button "Create" at bounding box center [1292, 650] width 363 height 38
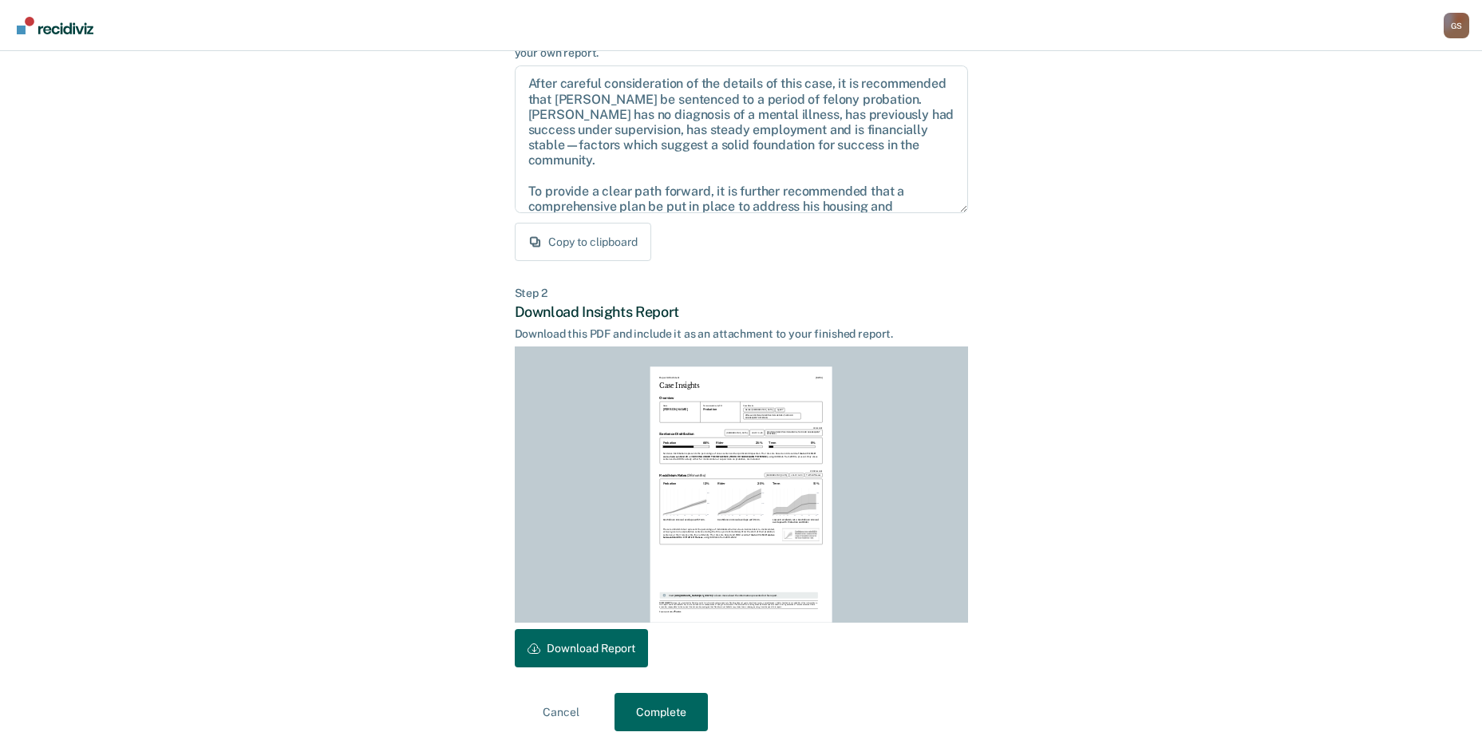
scroll to position [166, 0]
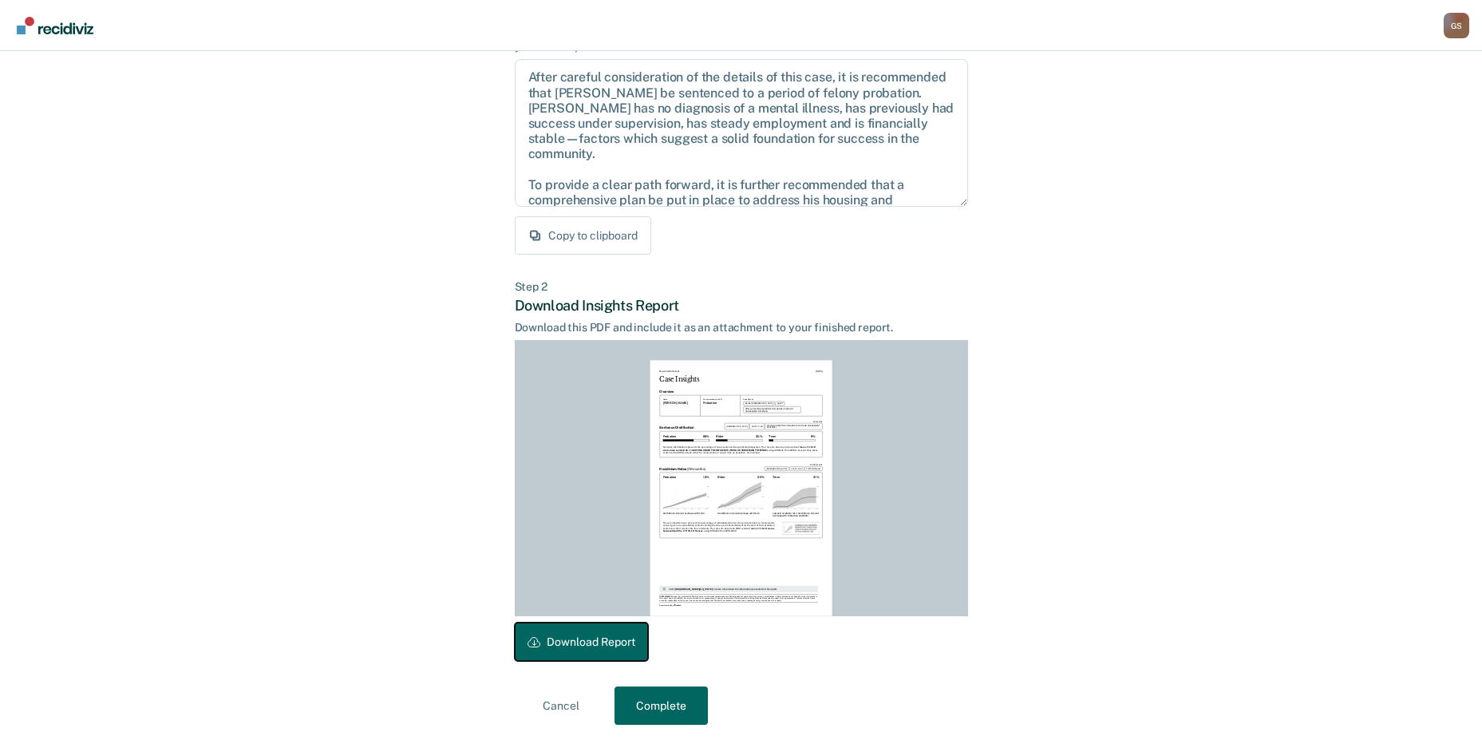
click at [622, 641] on button "Download Report" at bounding box center [581, 641] width 133 height 38
click at [662, 704] on button "Complete" at bounding box center [660, 705] width 93 height 38
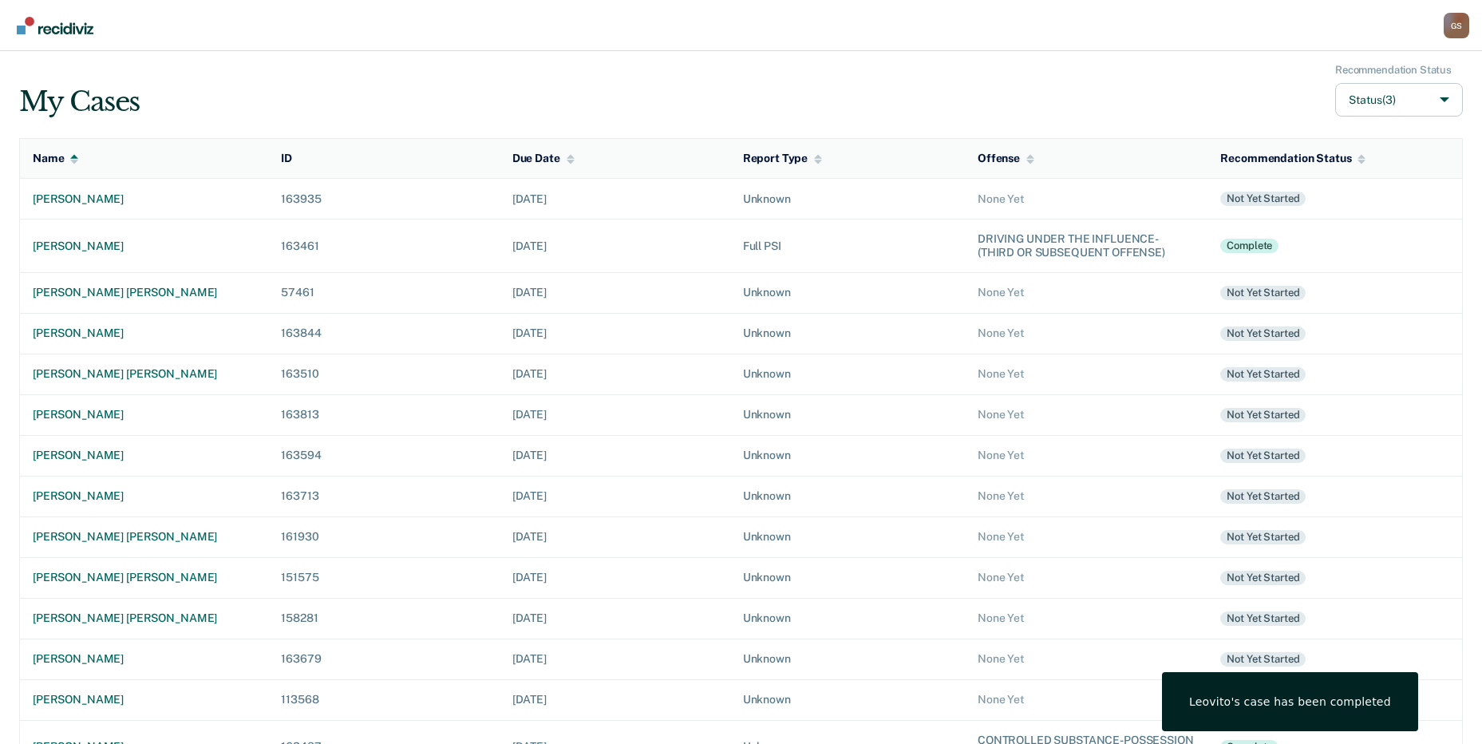
click at [662, 704] on td "[DATE]" at bounding box center [615, 699] width 231 height 41
